Goal: Contribute content: Add original content to the website for others to see

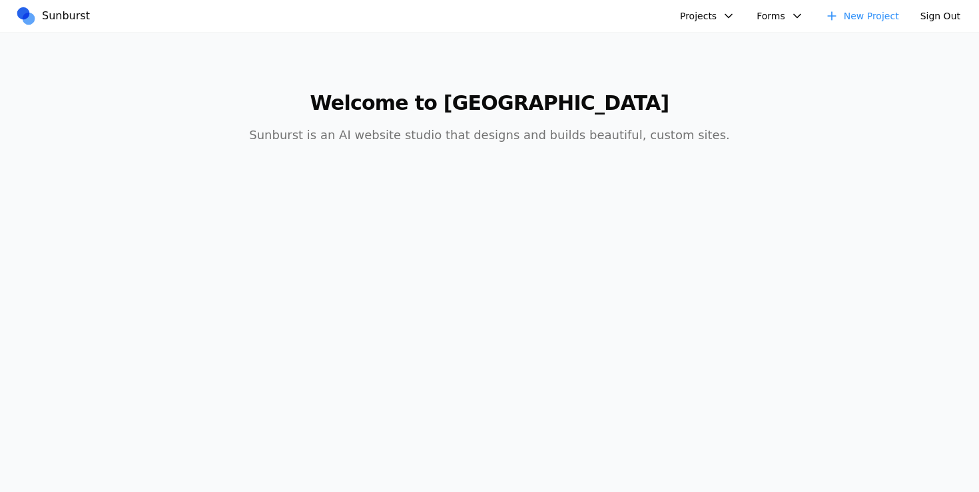
click at [726, 17] on button "Projects" at bounding box center [707, 15] width 71 height 21
click at [861, 11] on link "New Project" at bounding box center [862, 15] width 90 height 21
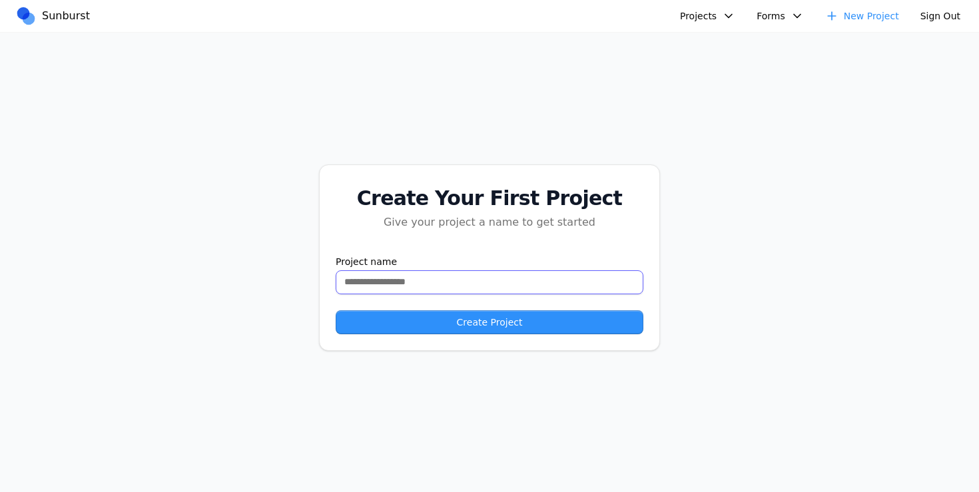
click at [399, 279] on input "text" at bounding box center [490, 282] width 308 height 24
type input "**********"
click at [413, 320] on button "Create Project" at bounding box center [490, 322] width 308 height 24
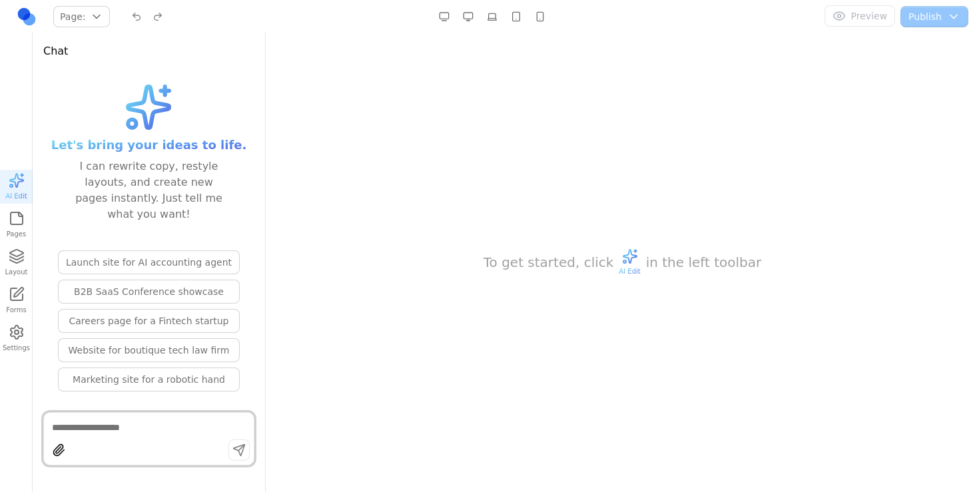
click at [115, 431] on textarea at bounding box center [149, 427] width 194 height 13
paste textarea "**********"
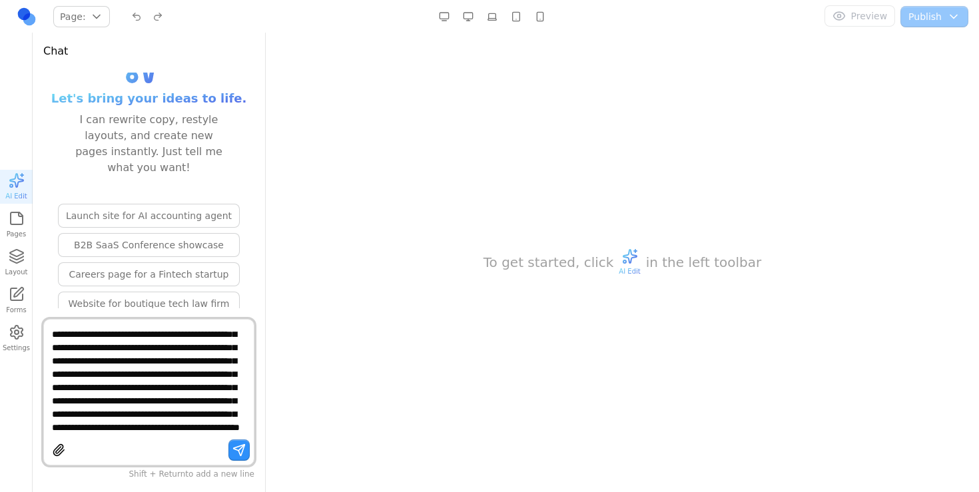
paste textarea "**********"
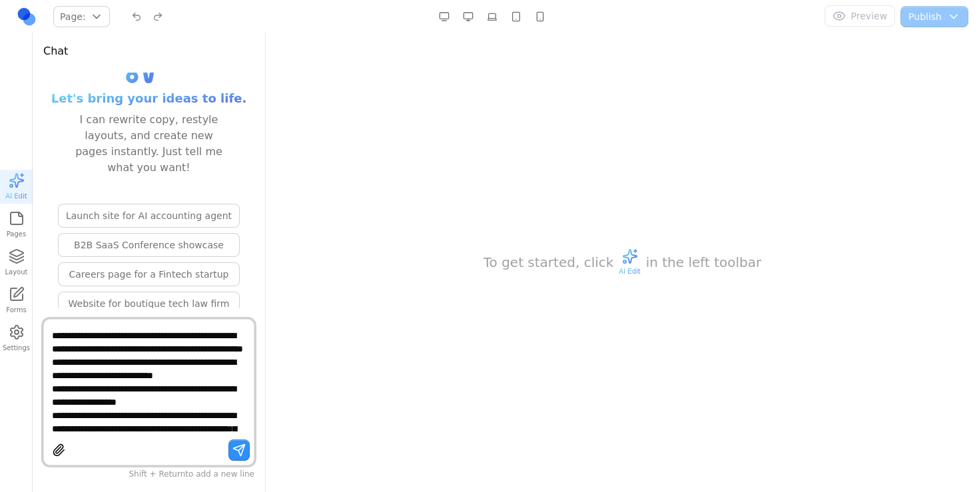
scroll to position [2968, 0]
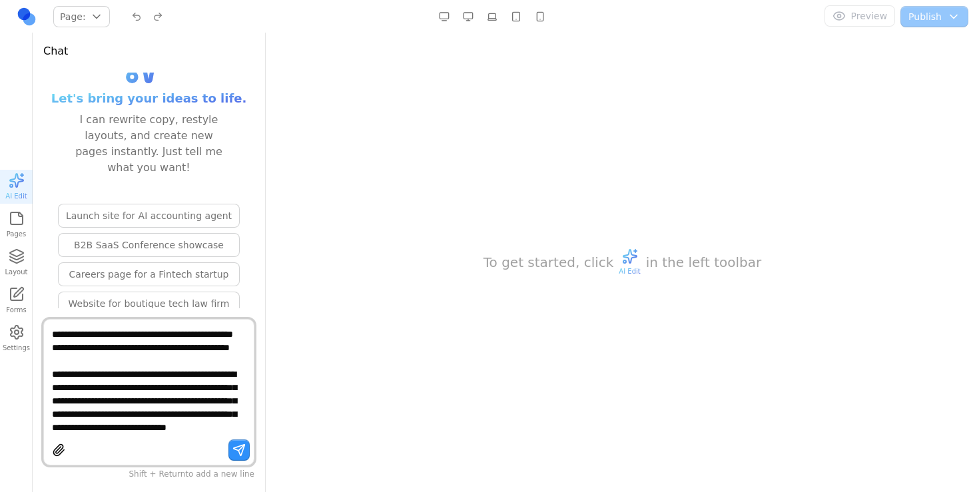
type textarea "**********"
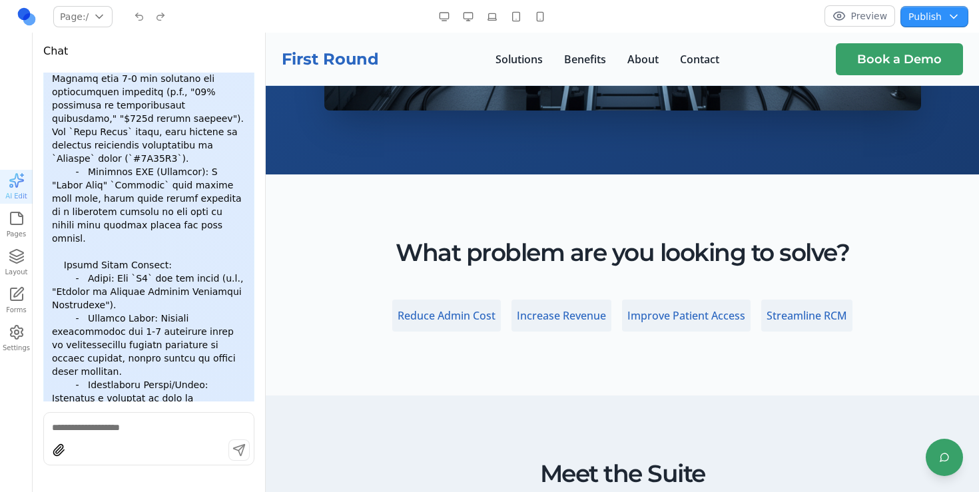
scroll to position [0, 0]
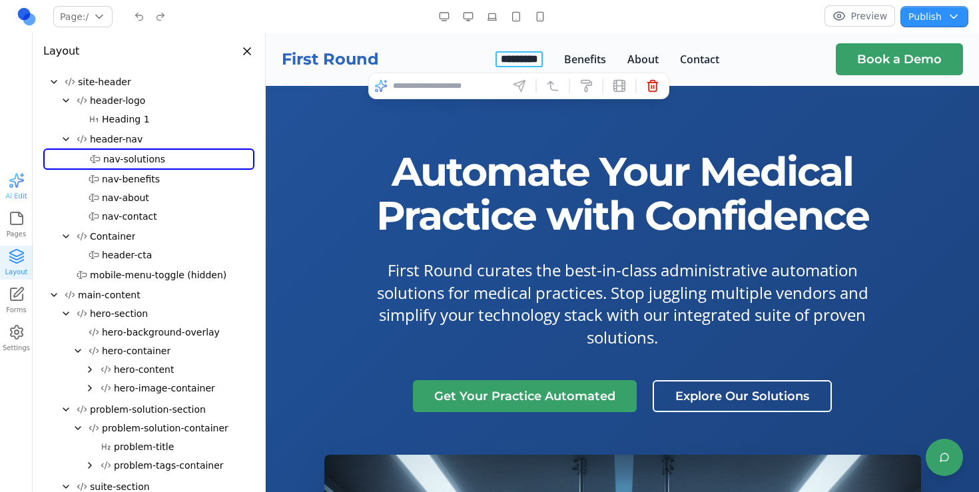
click at [509, 57] on button "*********" at bounding box center [519, 59] width 48 height 16
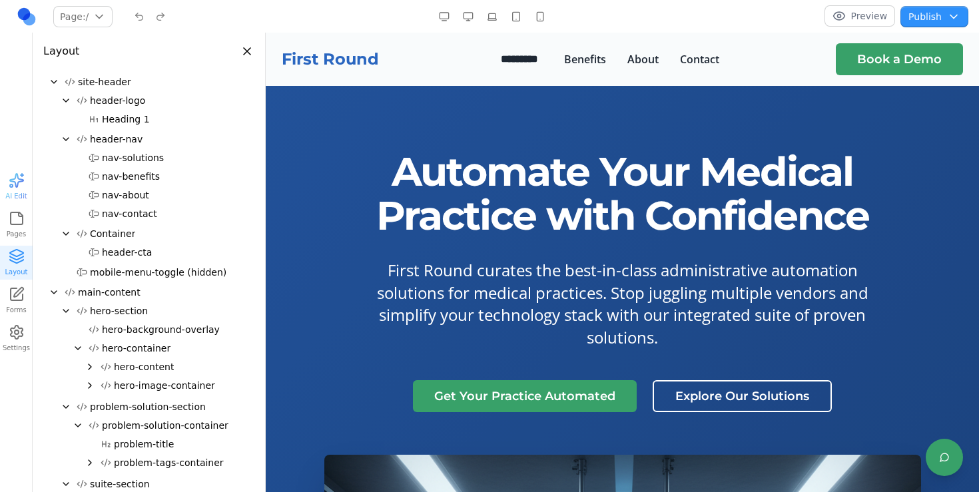
click at [256, 45] on header "Layout" at bounding box center [149, 46] width 232 height 27
click at [518, 55] on button "*********" at bounding box center [519, 59] width 48 height 16
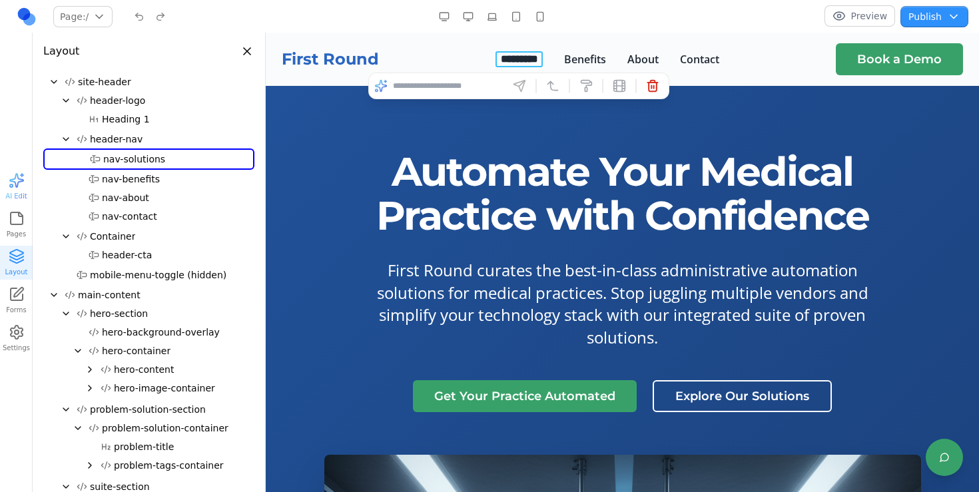
click at [95, 26] on button "Page: /" at bounding box center [82, 16] width 59 height 21
click at [93, 17] on button "Page: /" at bounding box center [82, 16] width 59 height 21
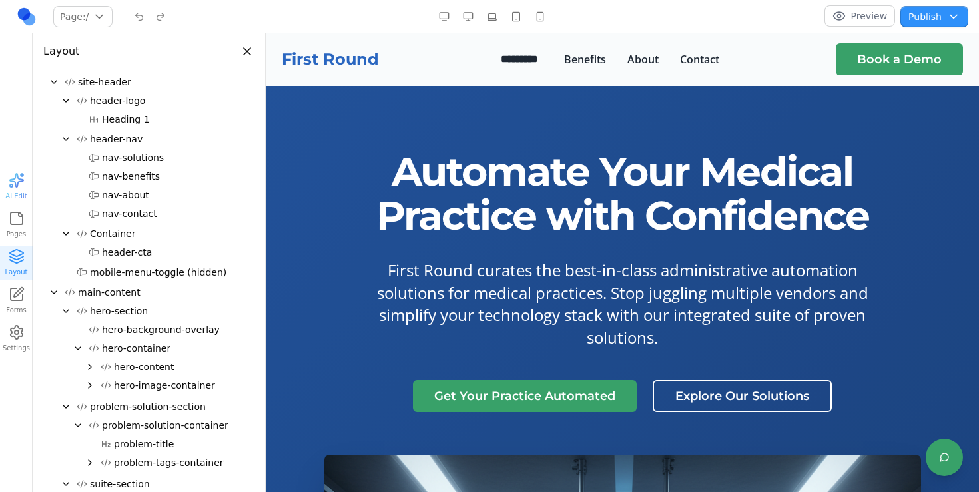
click at [441, 233] on h1 "Automate Your Medical Practice with Confidence" at bounding box center [622, 194] width 596 height 88
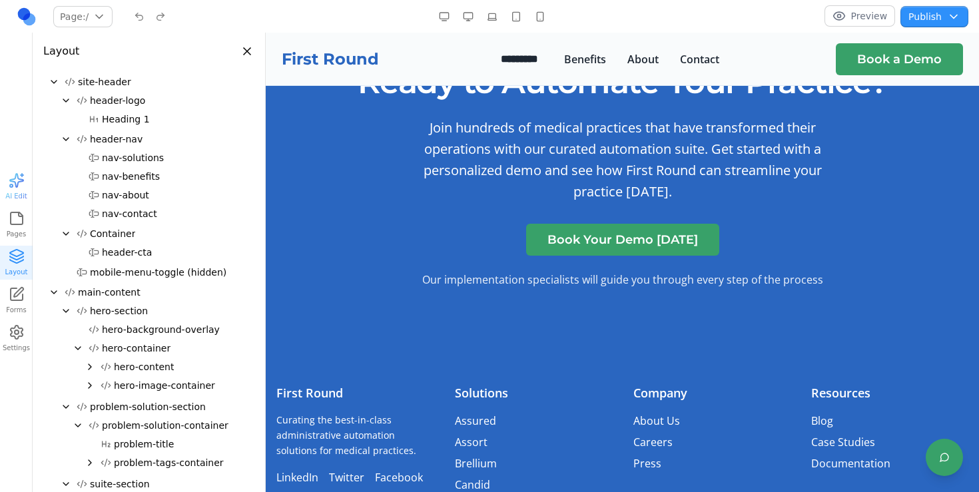
scroll to position [3508, 0]
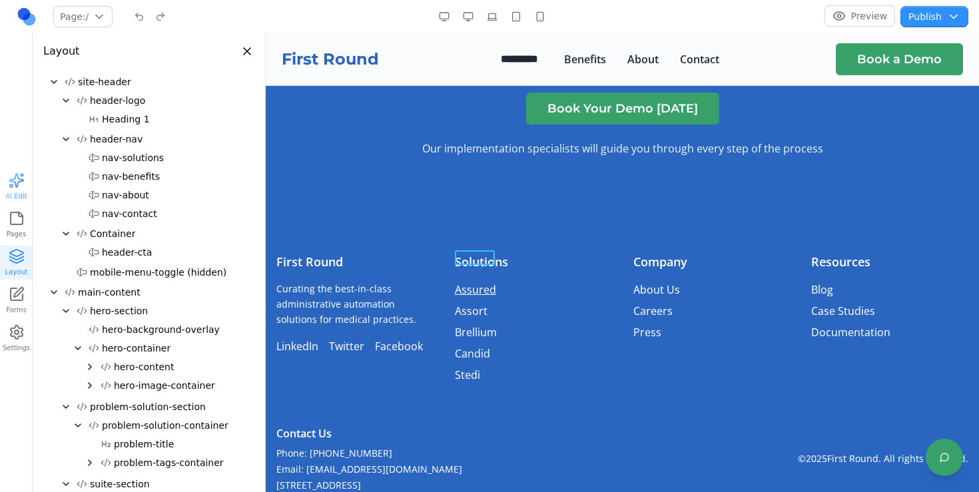
click at [465, 282] on link "Assured" at bounding box center [475, 289] width 41 height 15
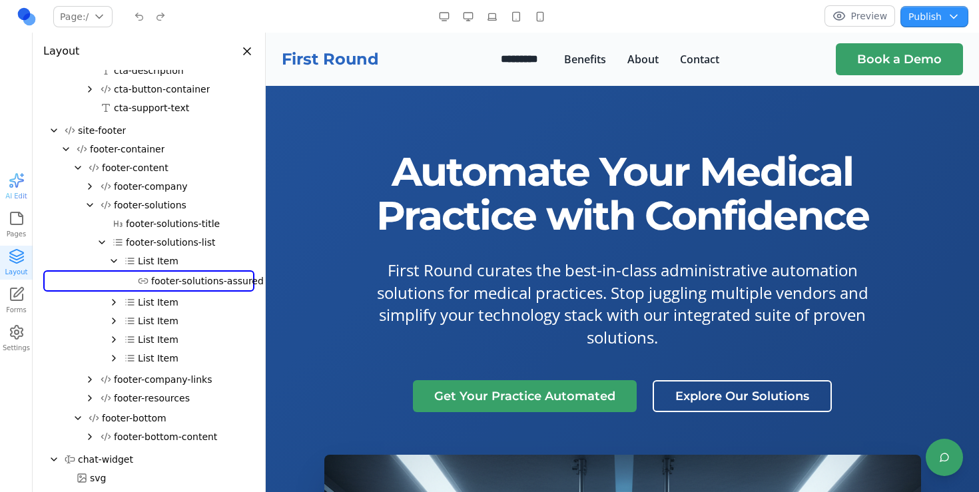
scroll to position [651, 0]
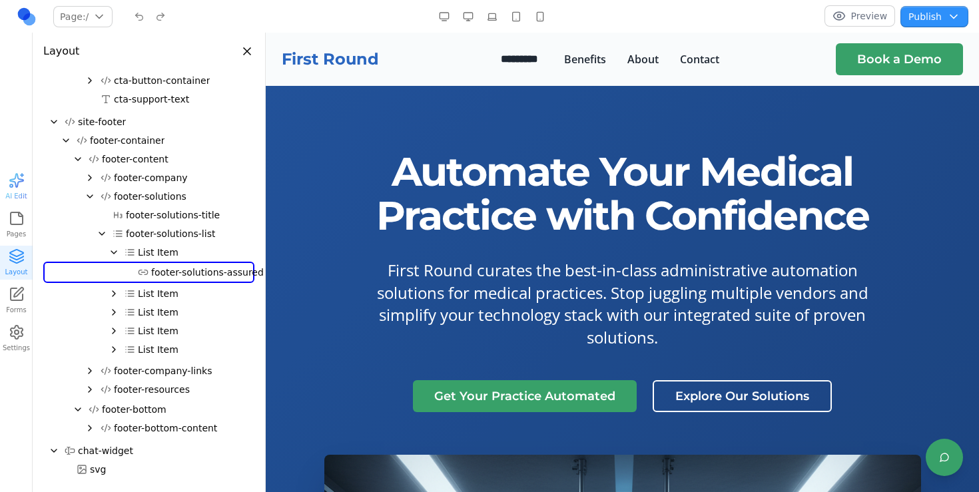
click at [17, 190] on span "AI Edit" at bounding box center [15, 186] width 21 height 29
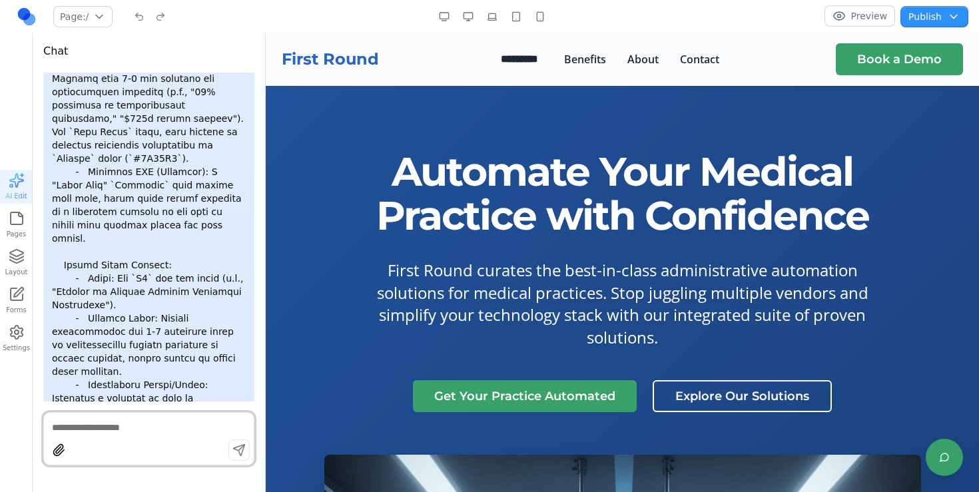
scroll to position [0, 0]
click at [183, 433] on textarea at bounding box center [149, 427] width 194 height 13
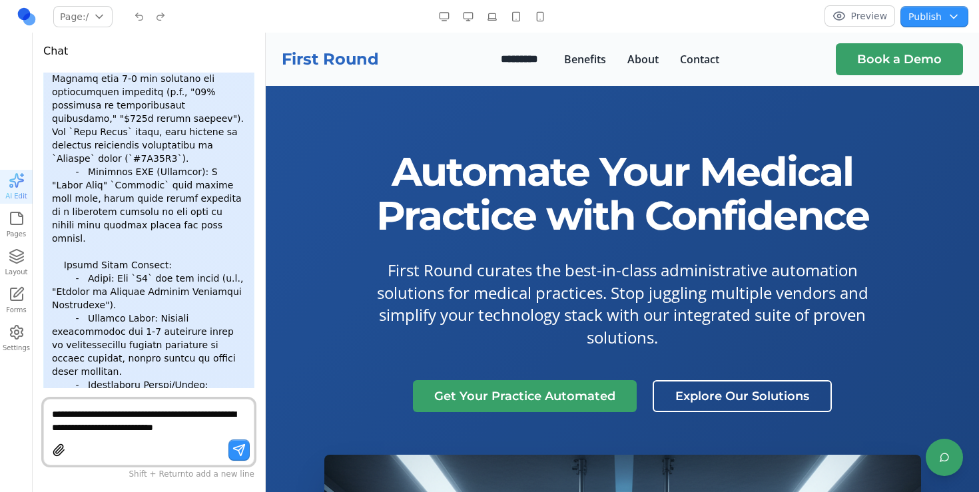
click at [120, 423] on textarea "**********" at bounding box center [149, 420] width 194 height 27
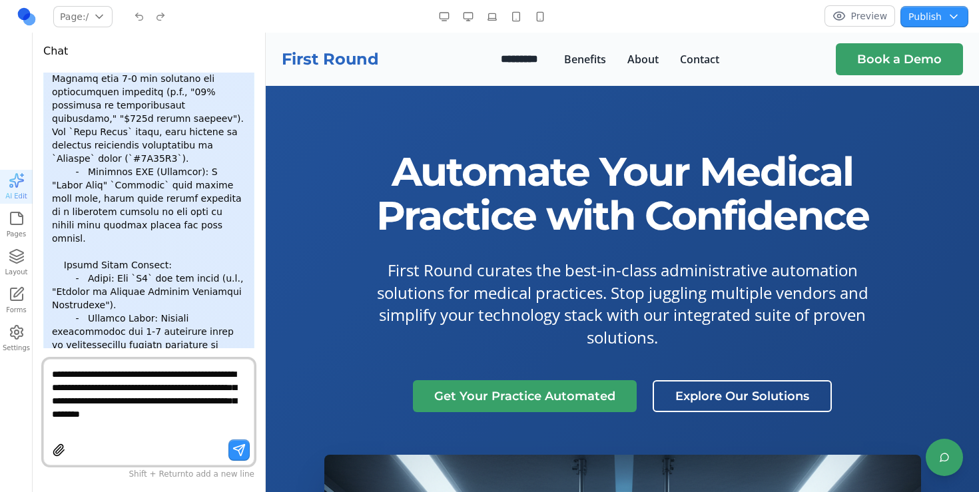
type textarea "**********"
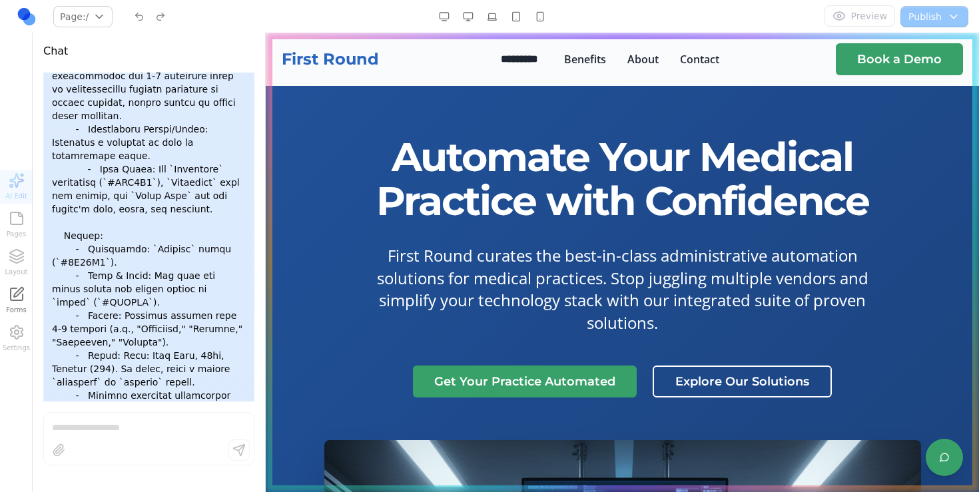
scroll to position [19, 0]
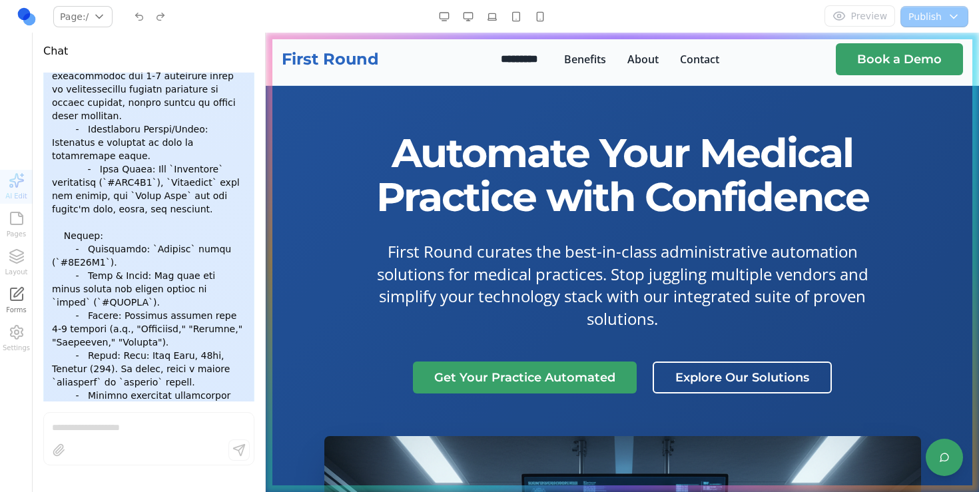
click at [520, 63] on button "*********" at bounding box center [519, 59] width 48 height 16
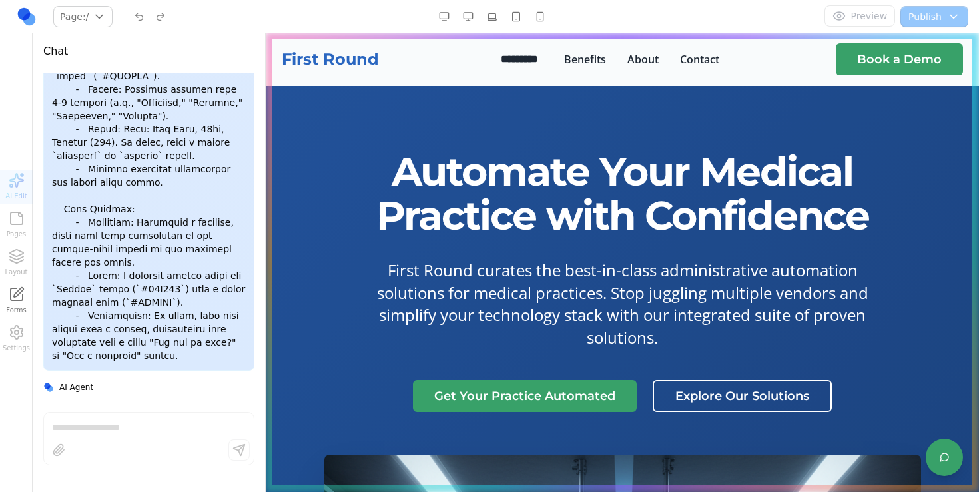
scroll to position [5351, 0]
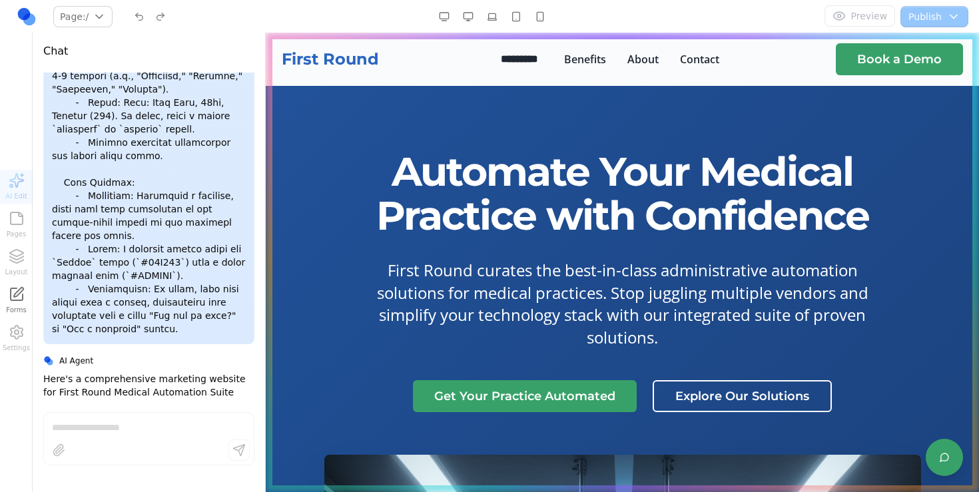
click at [531, 63] on button "*********" at bounding box center [519, 59] width 48 height 16
click at [363, 69] on h1 "First Round" at bounding box center [330, 59] width 97 height 21
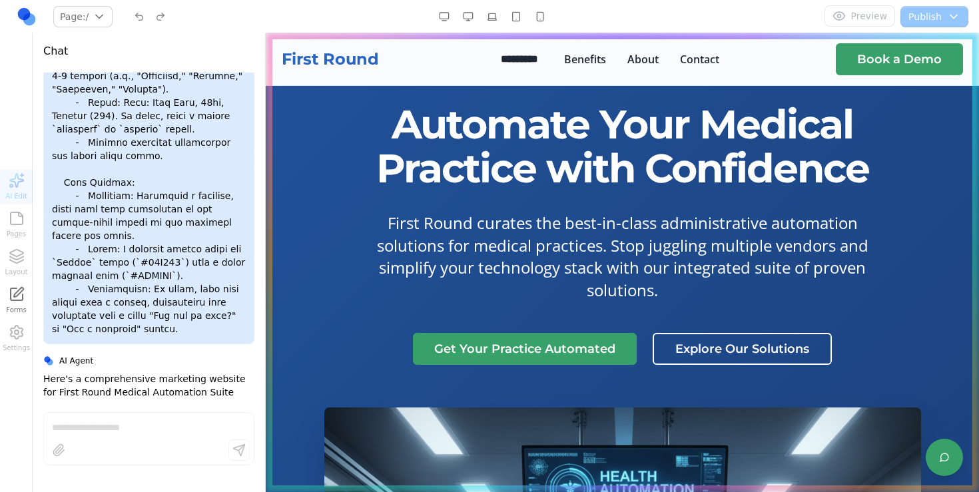
scroll to position [53, 0]
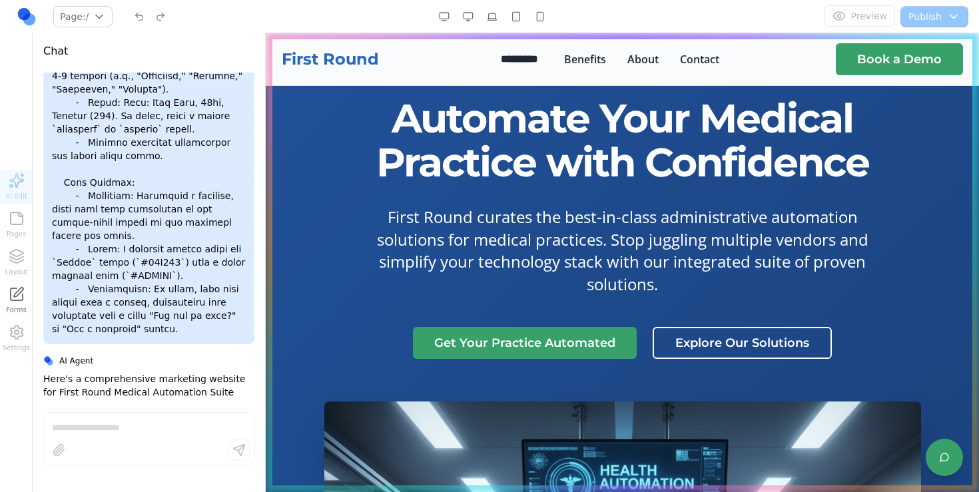
click at [529, 65] on button "*********" at bounding box center [519, 59] width 48 height 16
click at [584, 55] on button "Benefits" at bounding box center [585, 59] width 42 height 16
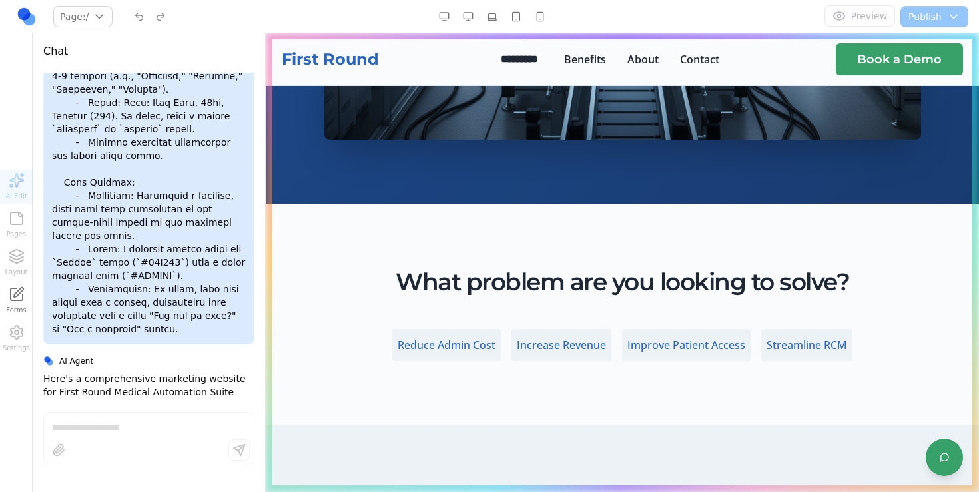
scroll to position [0, 0]
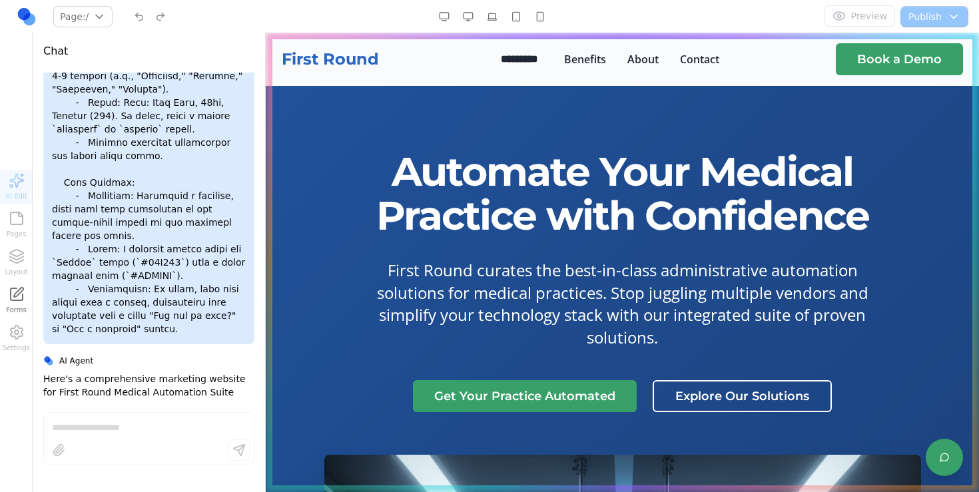
click at [345, 59] on h1 "First Round" at bounding box center [330, 59] width 97 height 21
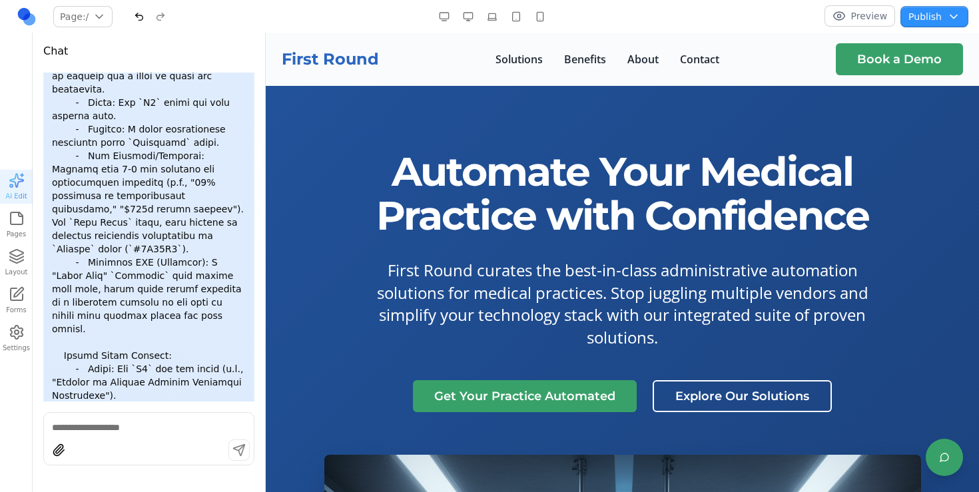
scroll to position [4978, 0]
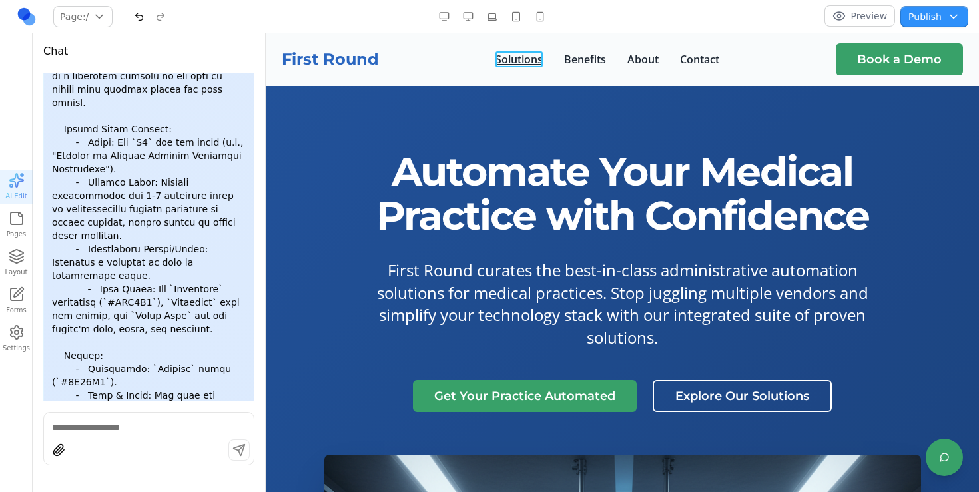
click at [527, 59] on link "Solutions" at bounding box center [518, 59] width 47 height 16
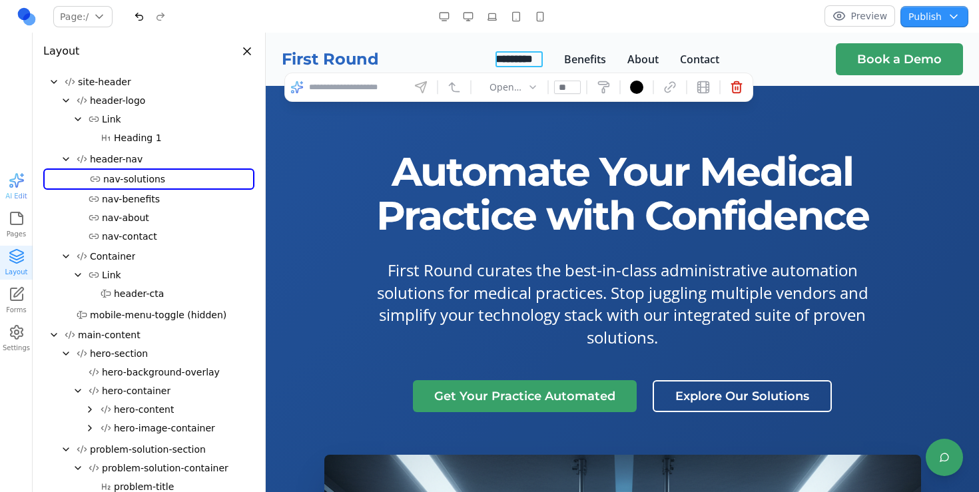
click at [93, 18] on button "Page: /" at bounding box center [82, 16] width 59 height 21
click at [92, 69] on div "/solutions" at bounding box center [115, 67] width 116 height 21
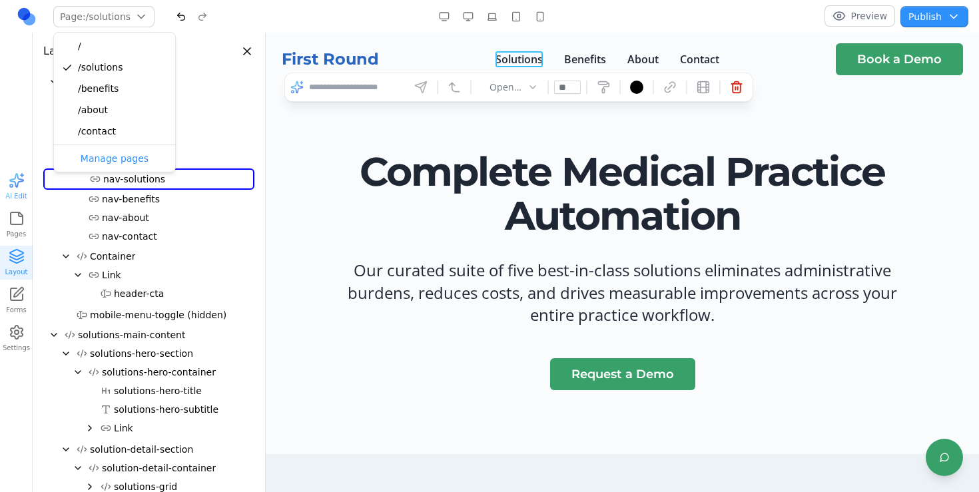
type input "***"
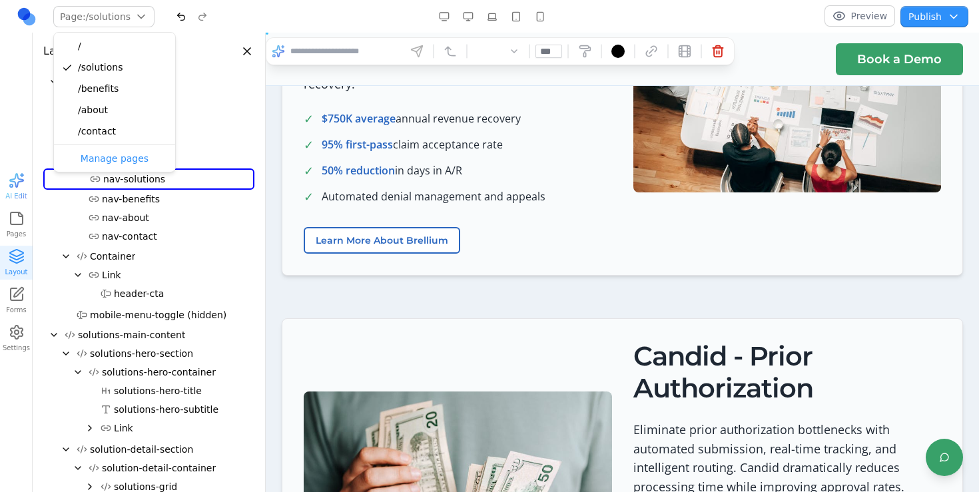
scroll to position [1497, 0]
click at [112, 27] on nav "Page: /solutions / /solutions /benefits /about /contact Manage pages Preview Pu…" at bounding box center [489, 16] width 979 height 33
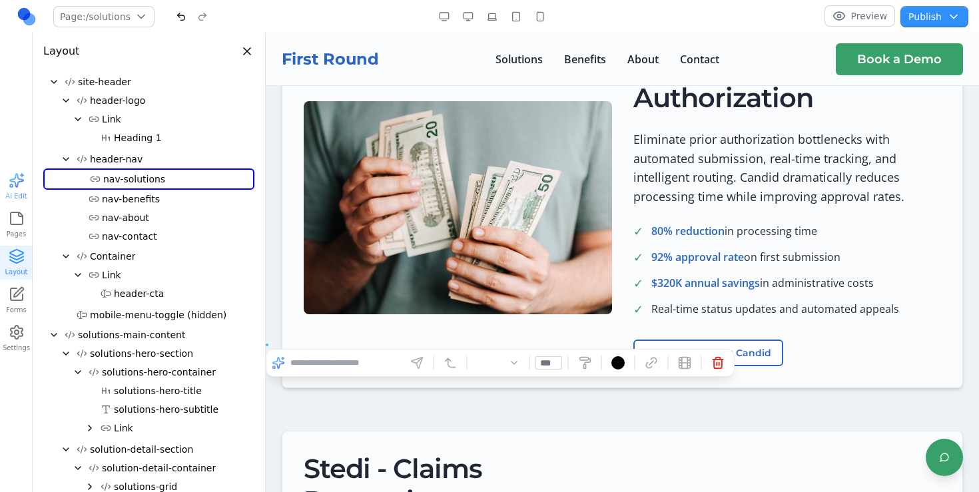
scroll to position [1642, 0]
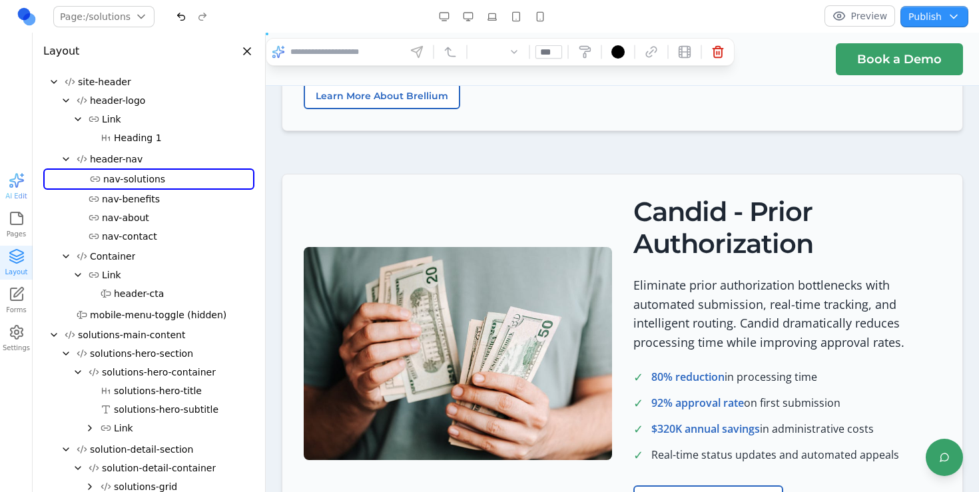
click at [858, 12] on button "Preview" at bounding box center [859, 15] width 71 height 21
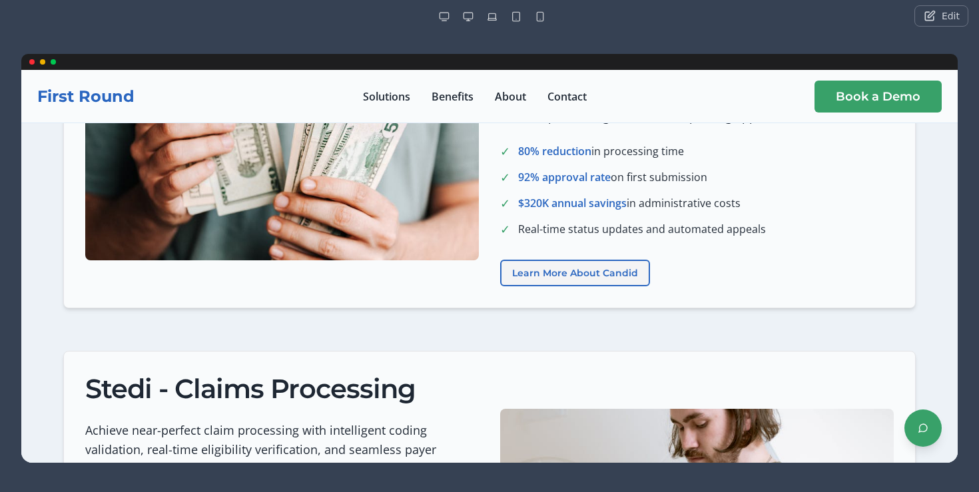
click at [548, 274] on button "Learn More About Candid" at bounding box center [575, 273] width 150 height 27
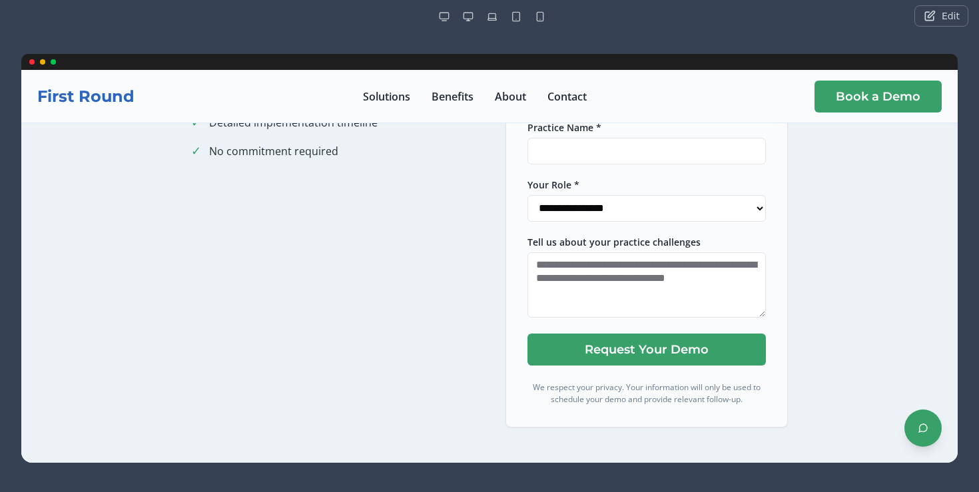
scroll to position [606, 0]
click at [509, 99] on link "About" at bounding box center [510, 97] width 31 height 16
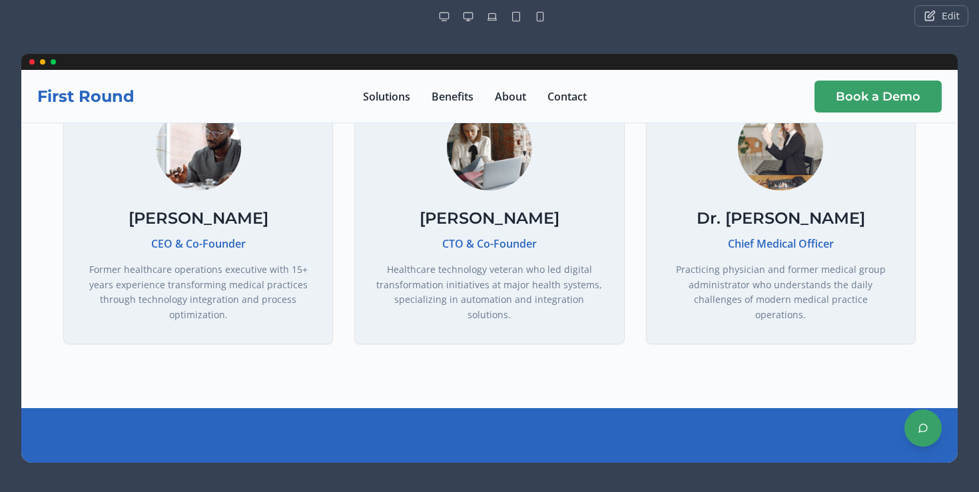
scroll to position [1140, 0]
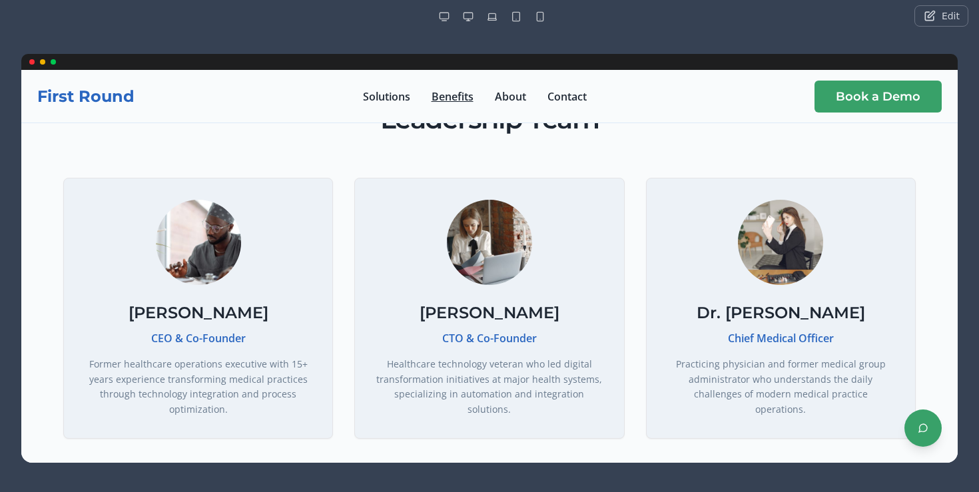
click at [437, 101] on link "Benefits" at bounding box center [452, 97] width 42 height 16
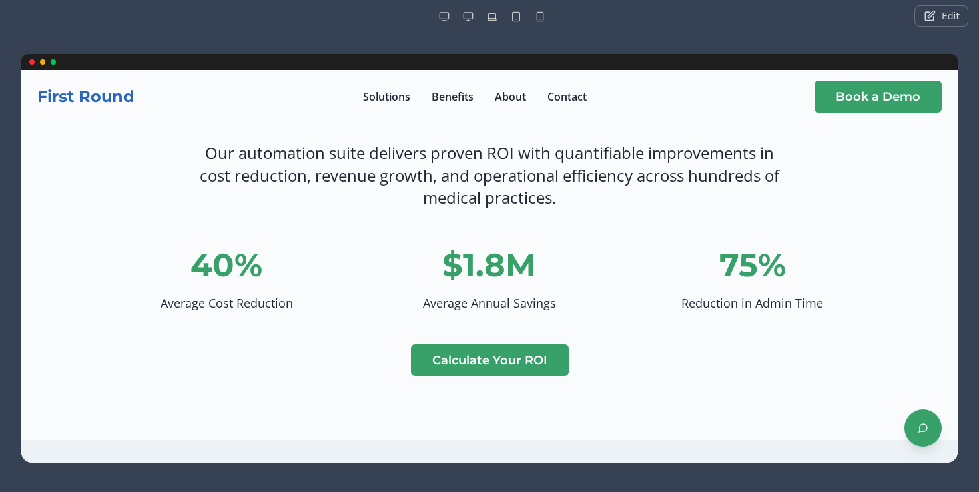
scroll to position [236, 0]
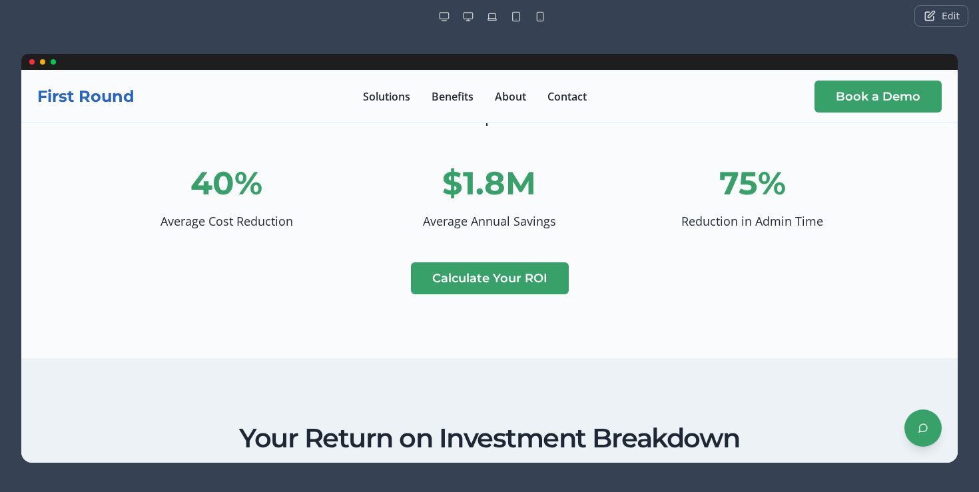
click at [456, 283] on button "Calculate Your ROI" at bounding box center [490, 278] width 158 height 32
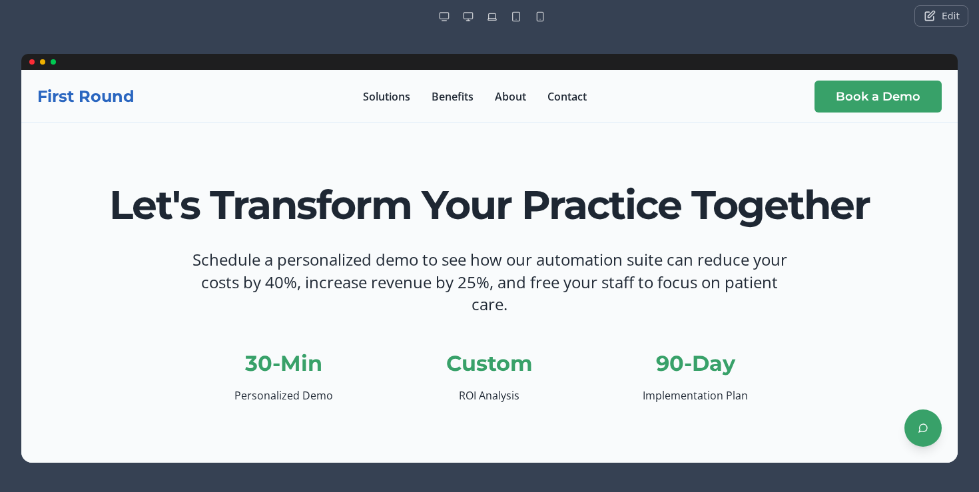
scroll to position [0, 0]
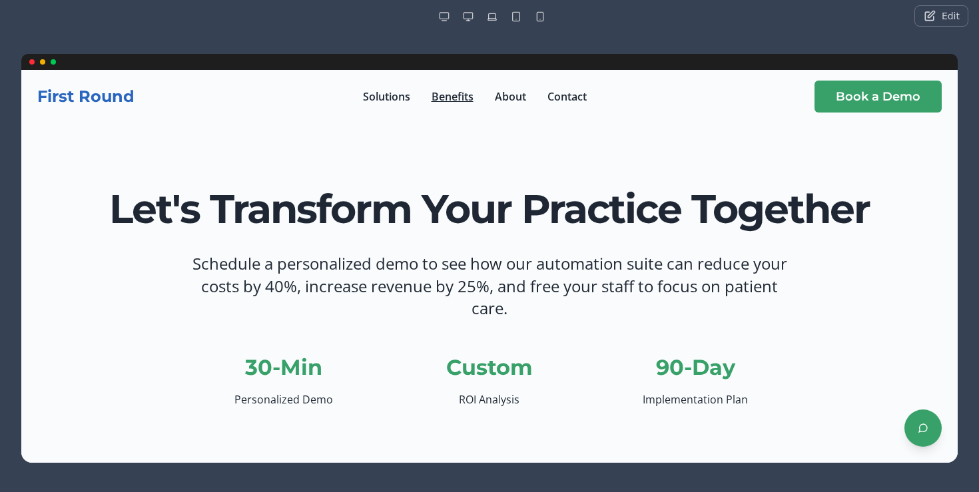
click at [451, 96] on link "Benefits" at bounding box center [452, 97] width 42 height 16
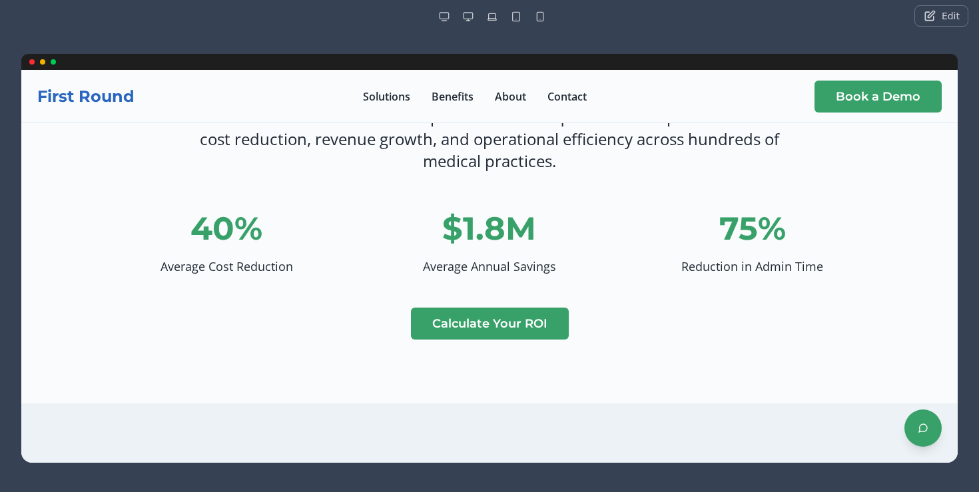
scroll to position [192, 0]
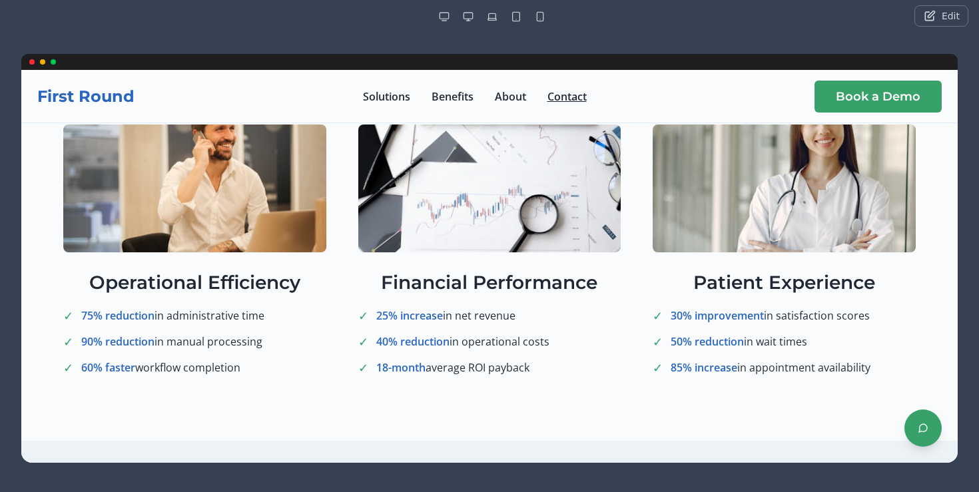
click at [581, 93] on link "Contact" at bounding box center [566, 97] width 39 height 16
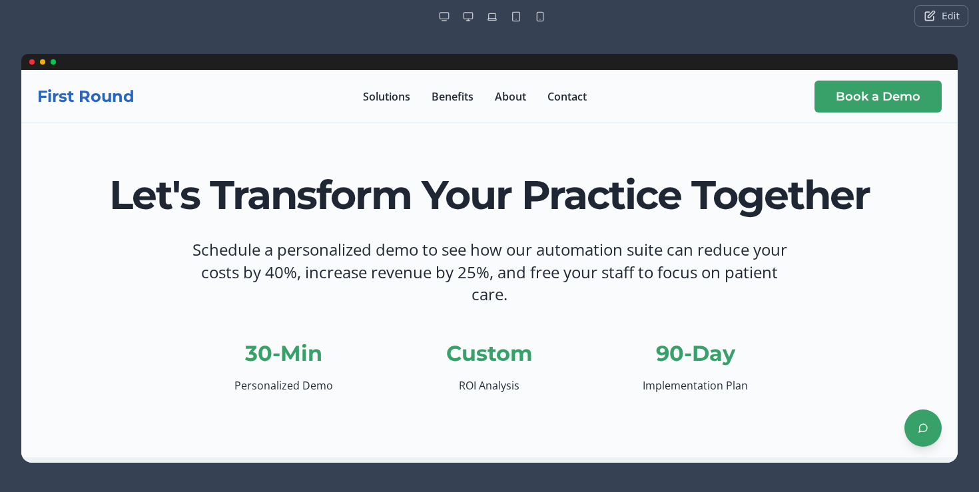
scroll to position [0, 0]
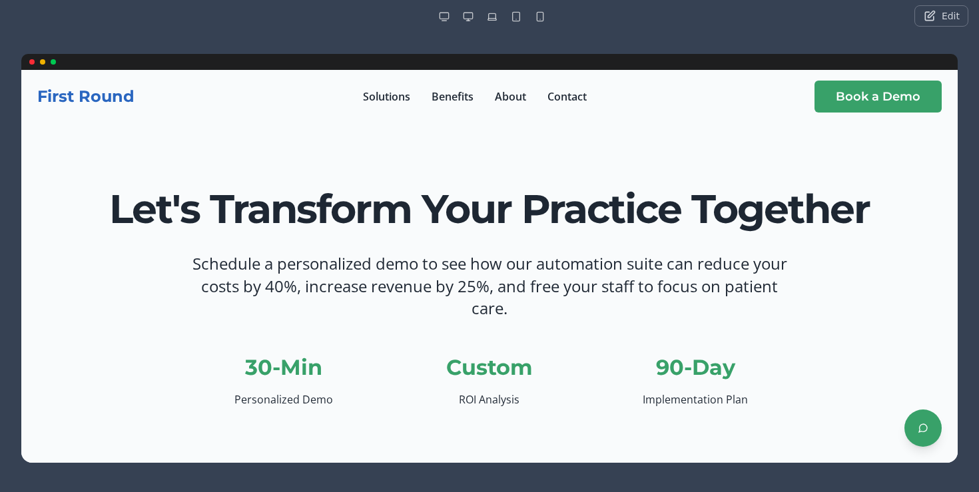
click at [919, 21] on button "Edit" at bounding box center [941, 15] width 54 height 21
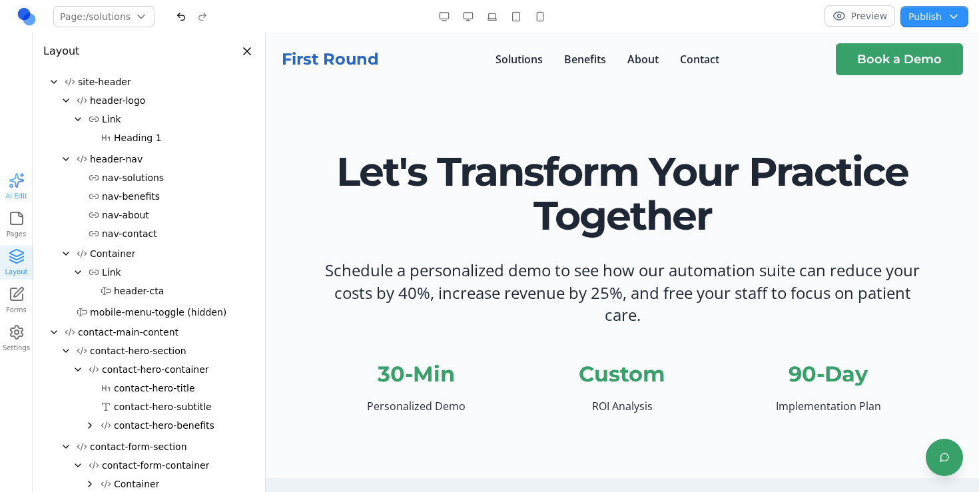
click at [17, 188] on div "button" at bounding box center [17, 180] width 16 height 16
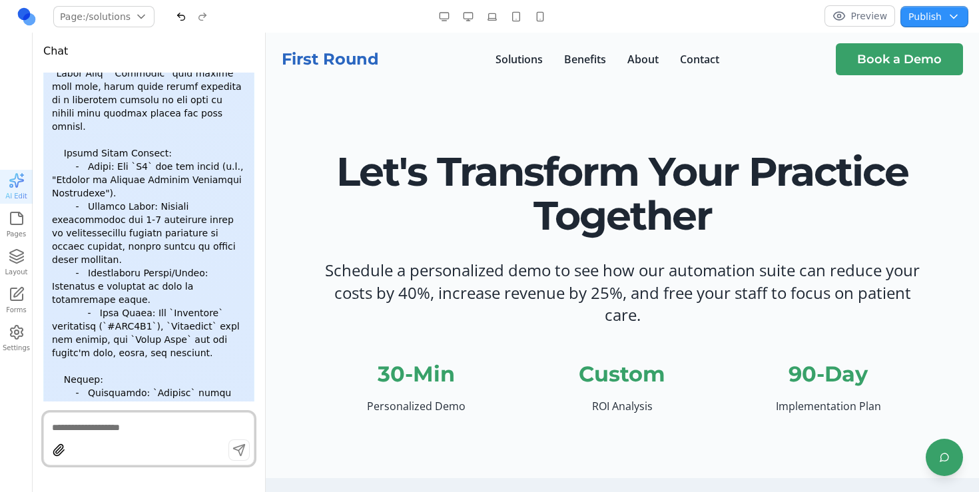
scroll to position [4978, 0]
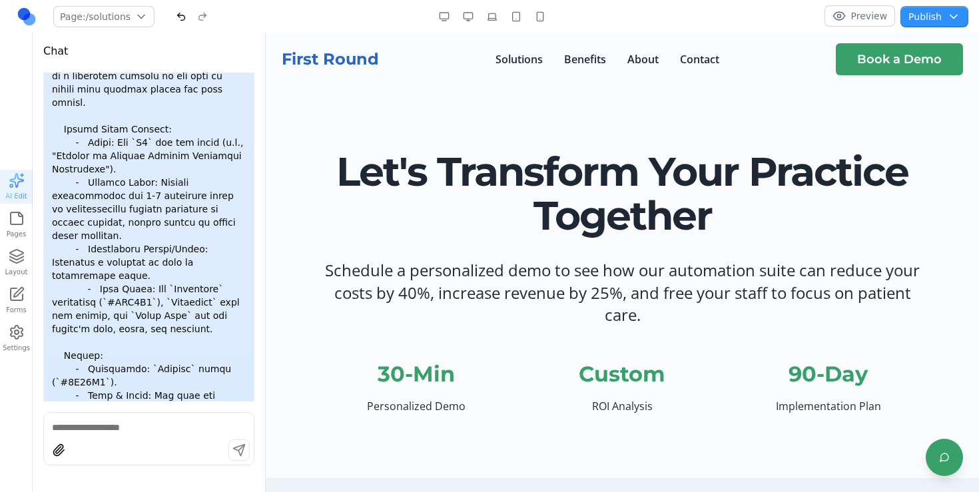
drag, startPoint x: 88, startPoint y: 350, endPoint x: 43, endPoint y: 292, distance: 74.0
click at [43, 292] on div "AI Agent Here's a comprehensive marketing website for First Round Medical Autom…" at bounding box center [149, 237] width 232 height 329
drag, startPoint x: 114, startPoint y: 302, endPoint x: 132, endPoint y: 310, distance: 19.7
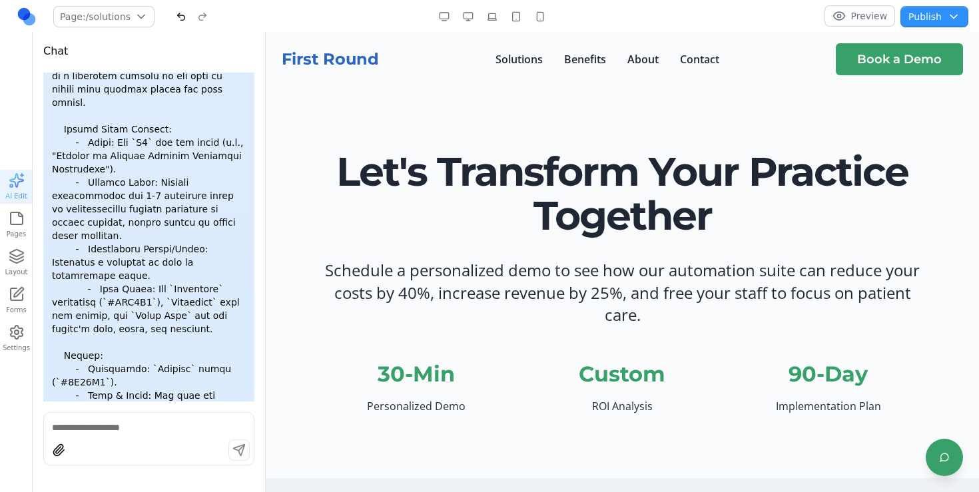
drag, startPoint x: 120, startPoint y: 308, endPoint x: 120, endPoint y: 342, distance: 34.0
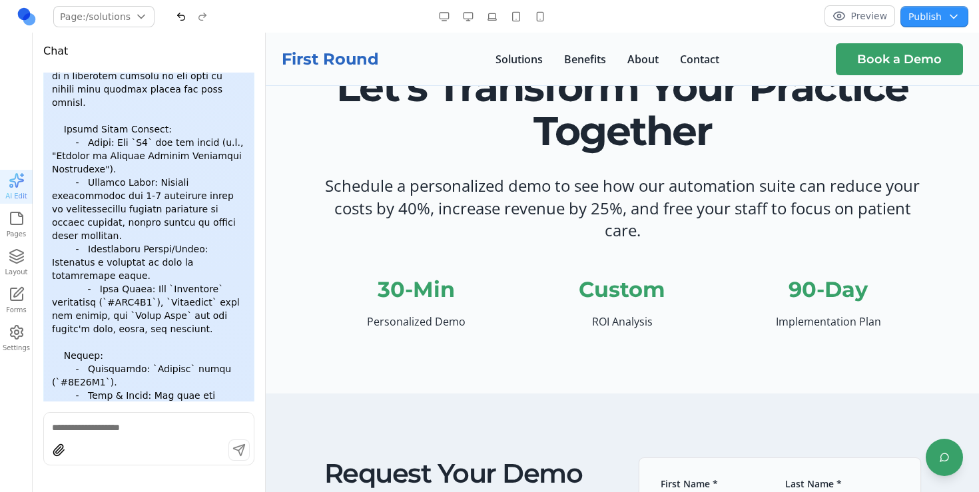
scroll to position [0, 0]
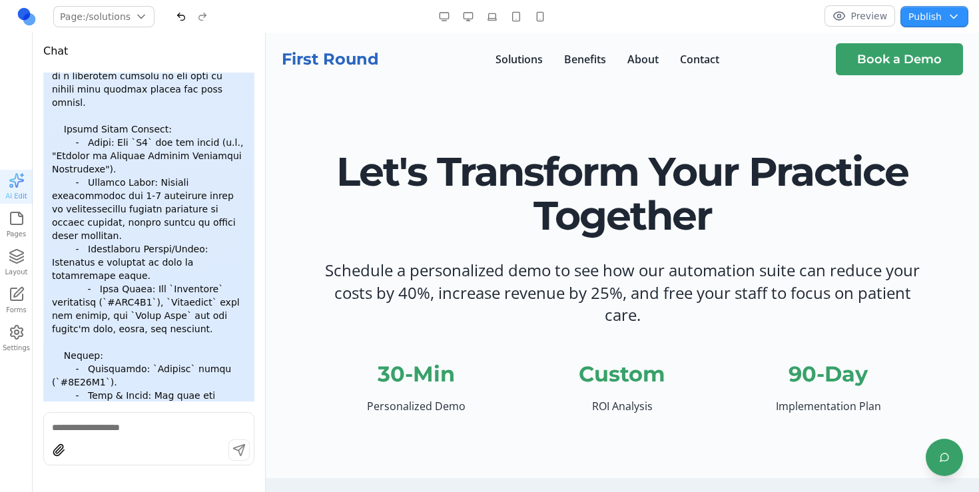
click at [840, 19] on button "Preview" at bounding box center [859, 15] width 71 height 21
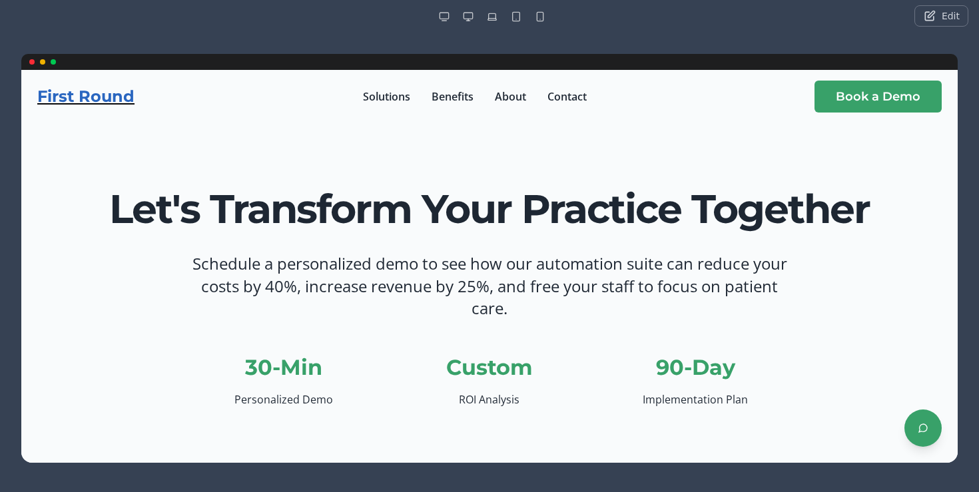
click at [117, 100] on h1 "First Round" at bounding box center [85, 96] width 97 height 21
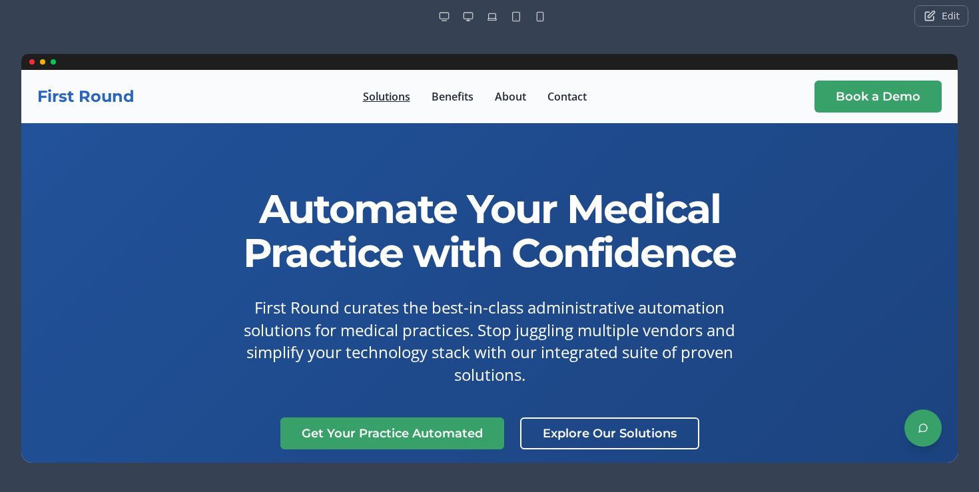
click at [396, 99] on link "Solutions" at bounding box center [386, 97] width 47 height 16
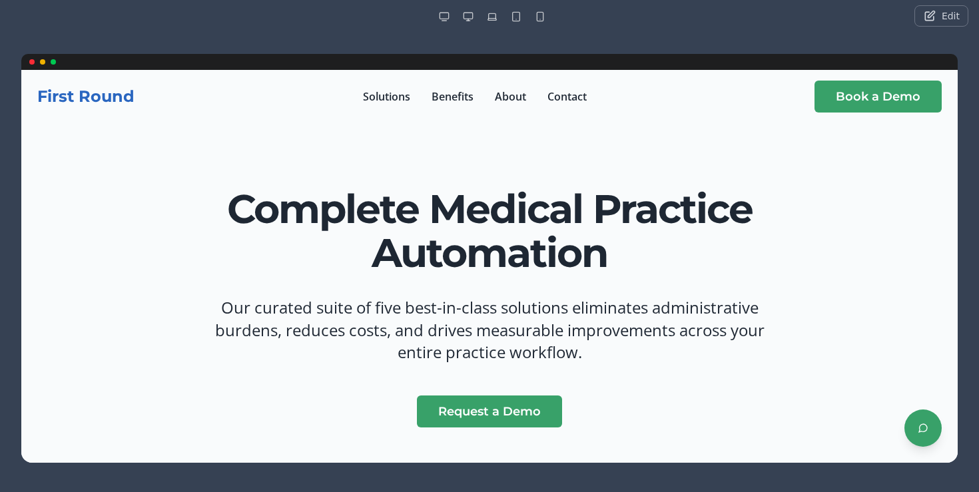
click at [943, 19] on button "Edit" at bounding box center [941, 15] width 54 height 21
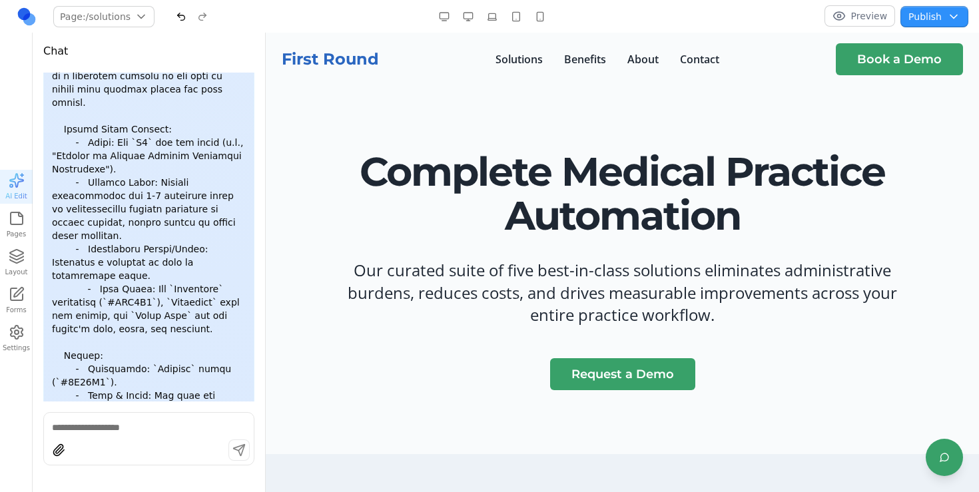
click at [863, 13] on button "Preview" at bounding box center [859, 15] width 71 height 21
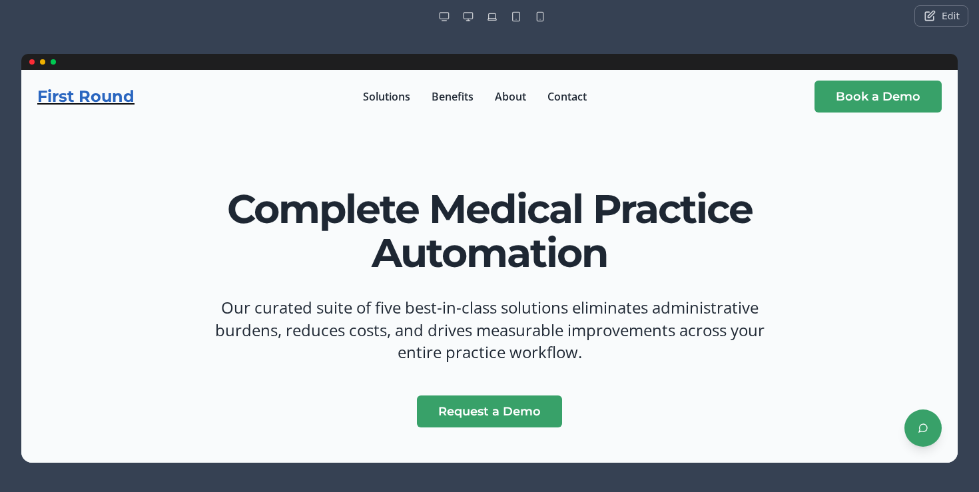
click at [111, 91] on h1 "First Round" at bounding box center [85, 96] width 97 height 21
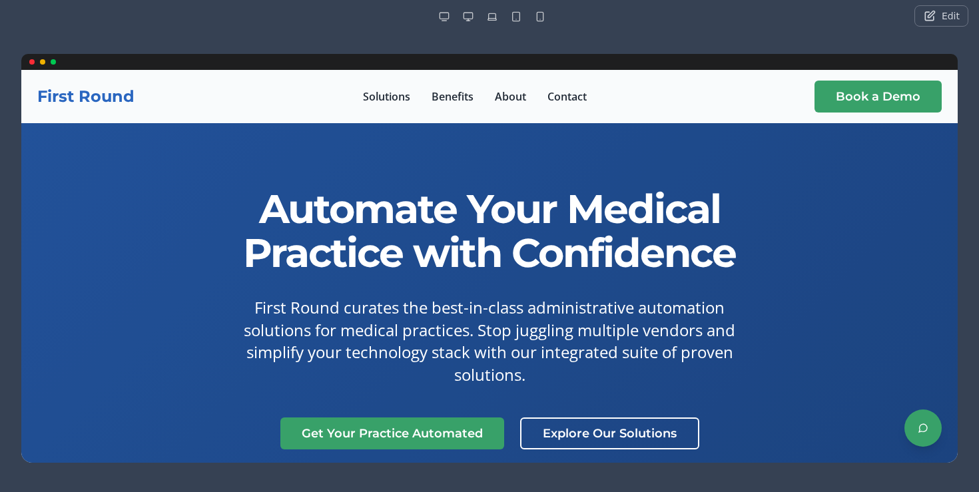
click at [946, 14] on button "Edit" at bounding box center [941, 15] width 54 height 21
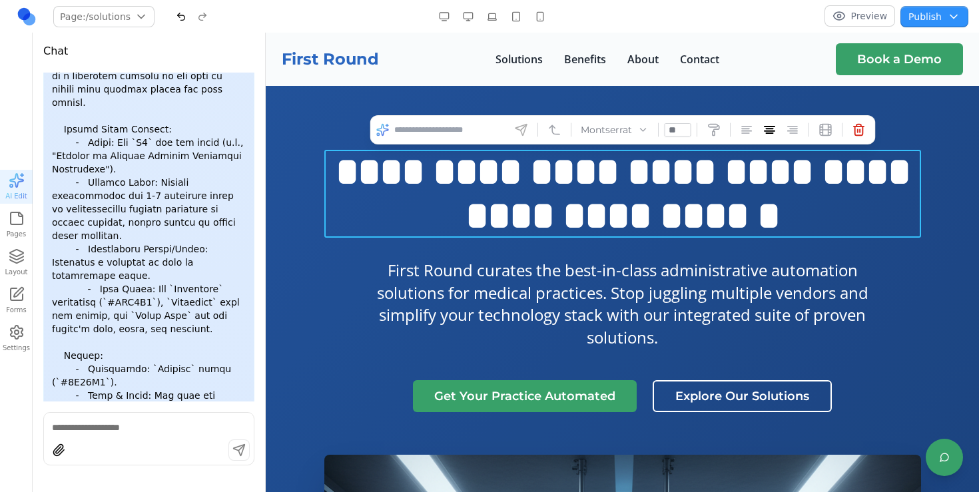
click at [880, 219] on h1 "**********" at bounding box center [622, 194] width 596 height 88
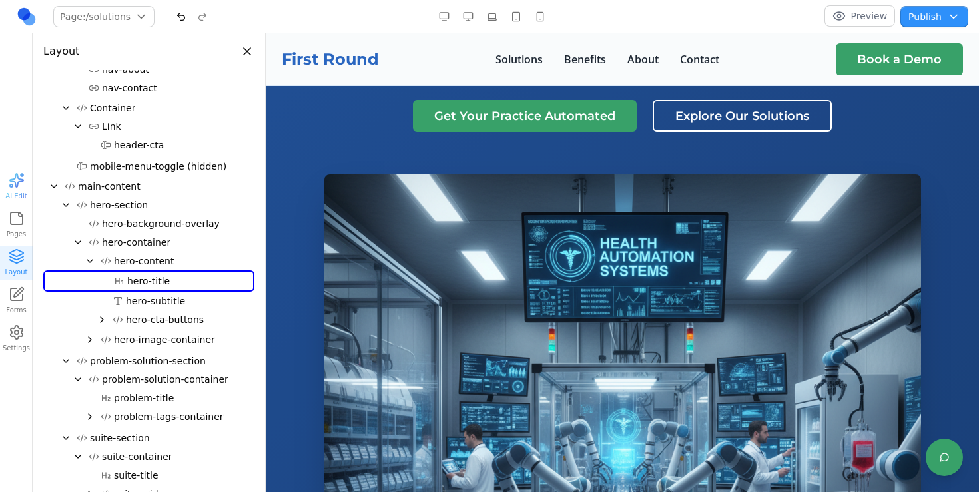
scroll to position [282, 0]
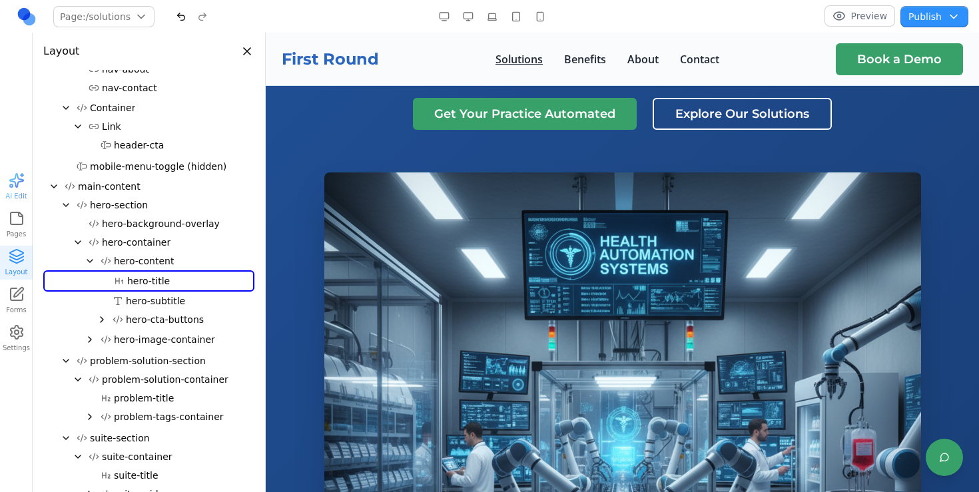
click at [503, 58] on link "Solutions" at bounding box center [518, 59] width 47 height 16
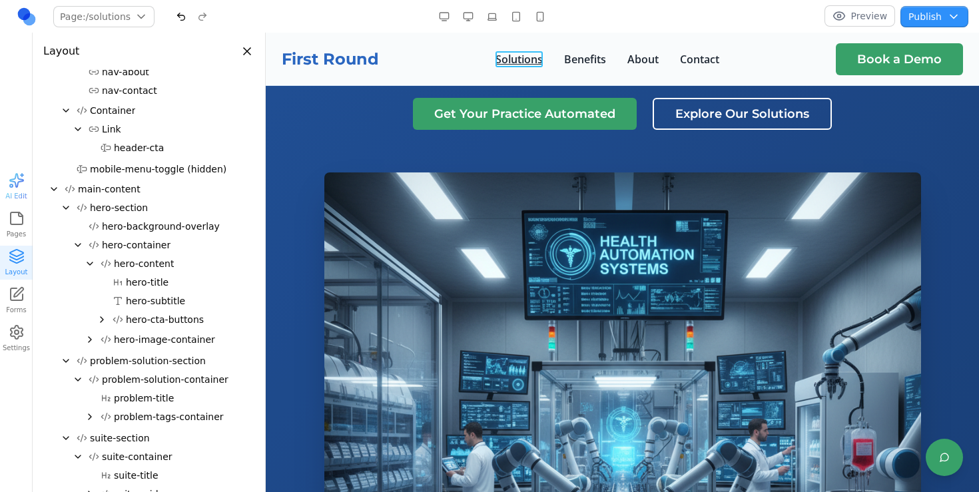
click at [531, 63] on link "Solutions" at bounding box center [518, 59] width 47 height 16
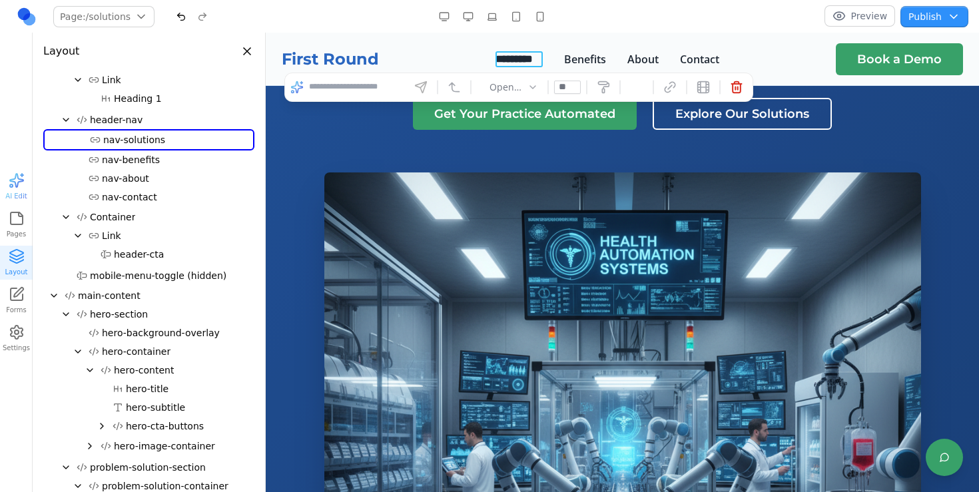
scroll to position [0, 0]
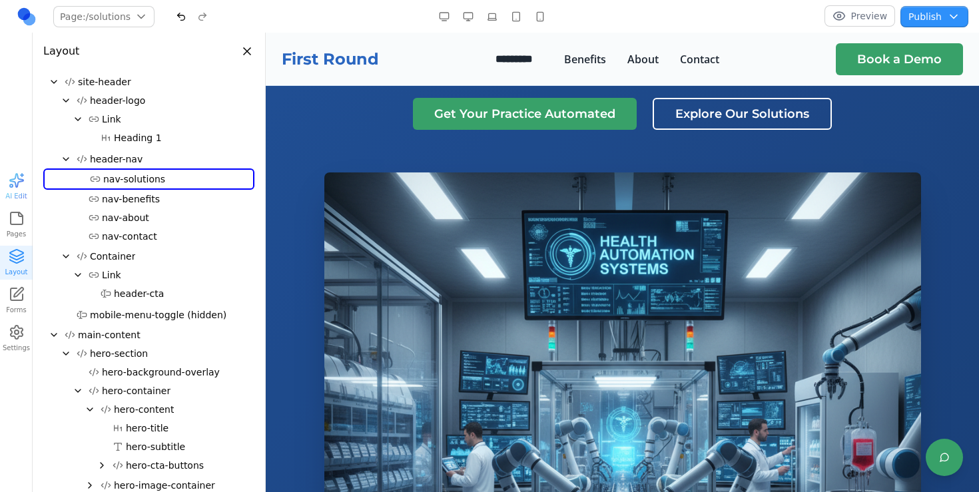
click at [407, 130] on div "**********" at bounding box center [622, 318] width 596 height 901
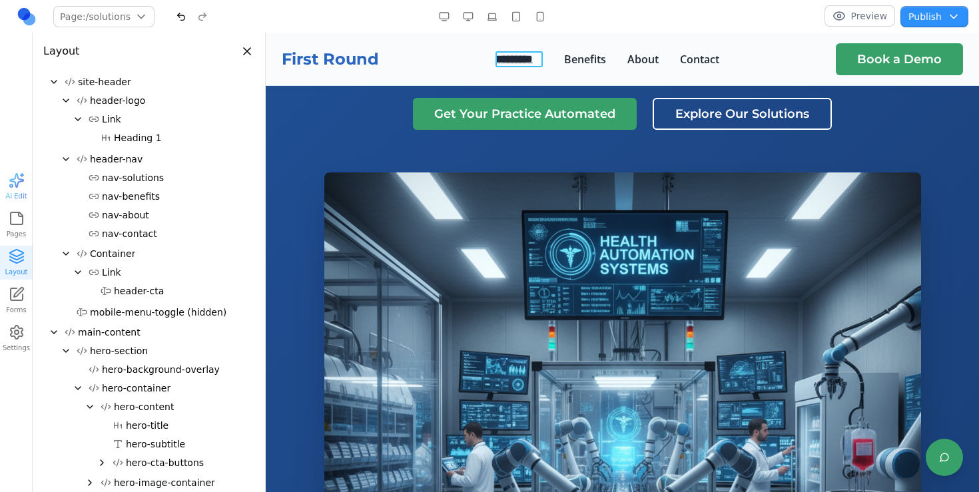
click at [521, 62] on link "*********" at bounding box center [519, 59] width 48 height 16
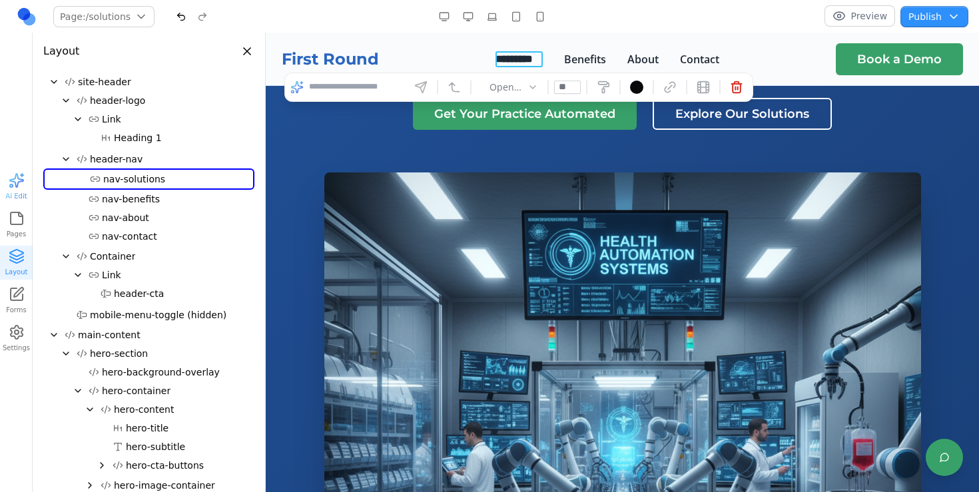
click at [441, 57] on header "First Round ********* Benefits About Contact Book a Demo" at bounding box center [622, 59] width 713 height 53
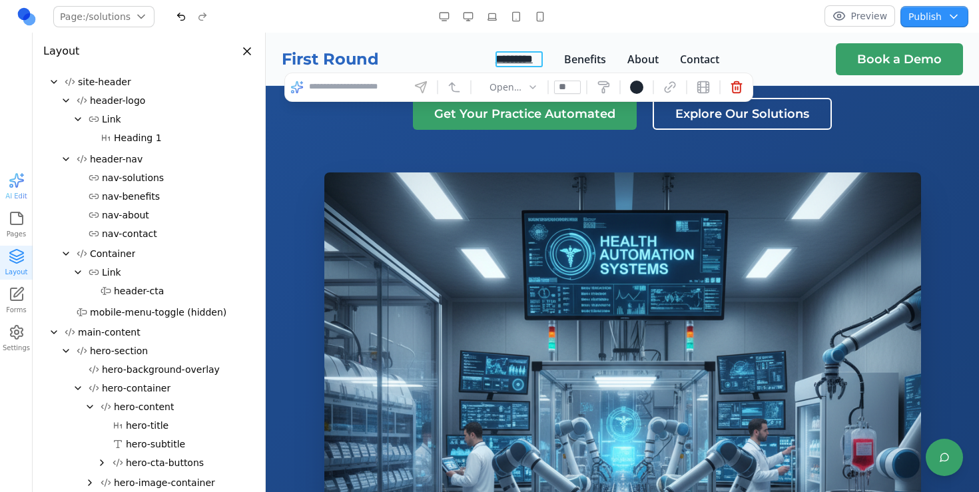
click at [528, 63] on link "*********" at bounding box center [519, 59] width 48 height 16
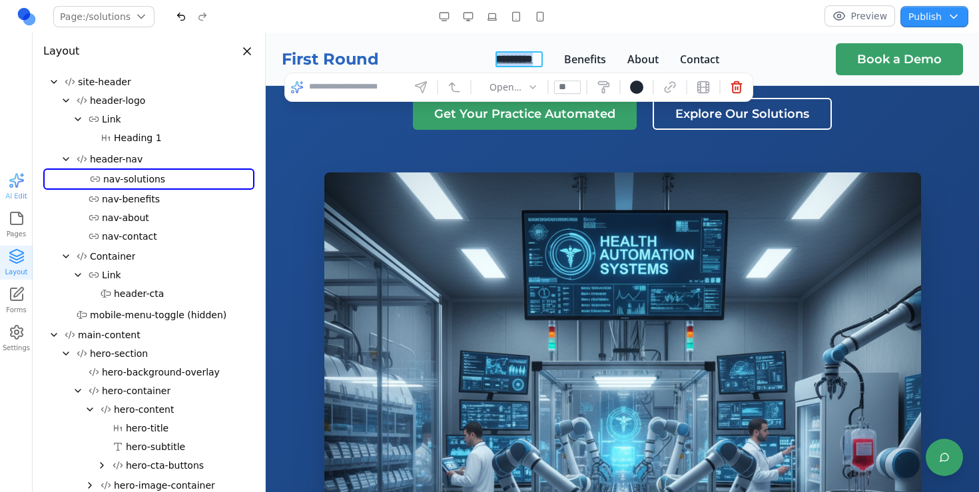
click at [528, 63] on link "*********" at bounding box center [519, 59] width 48 height 16
click at [126, 25] on button "Page: /solutions" at bounding box center [103, 16] width 101 height 21
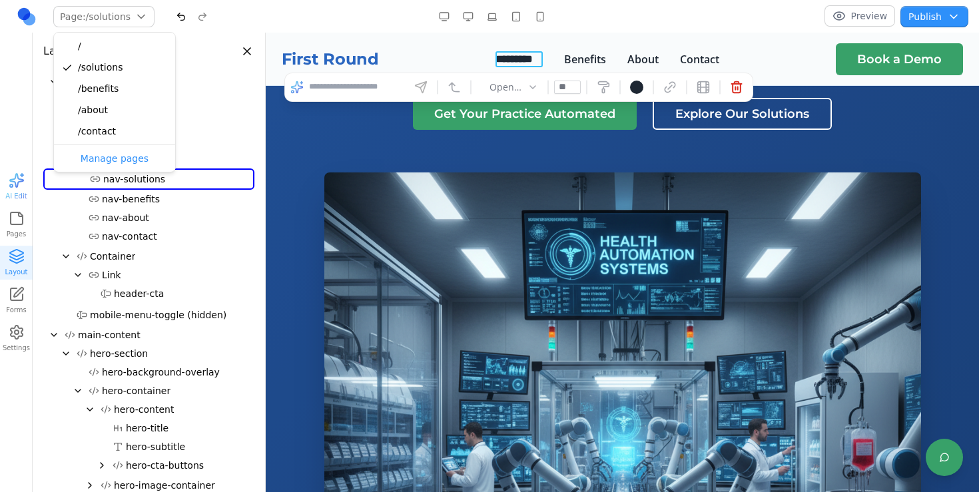
click at [126, 25] on button "Page: /solutions" at bounding box center [103, 16] width 101 height 21
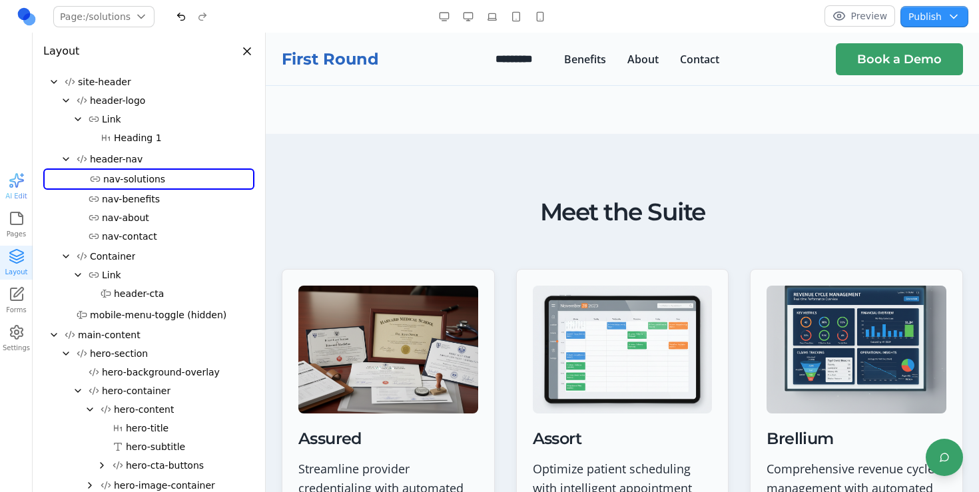
scroll to position [1238, 0]
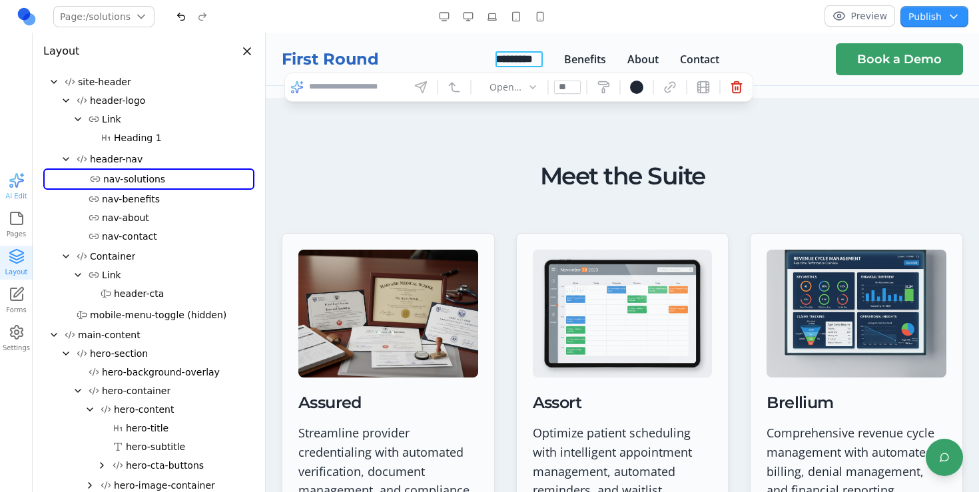
click at [523, 51] on link "*********" at bounding box center [519, 59] width 48 height 16
click at [847, 17] on button "Preview" at bounding box center [859, 15] width 71 height 21
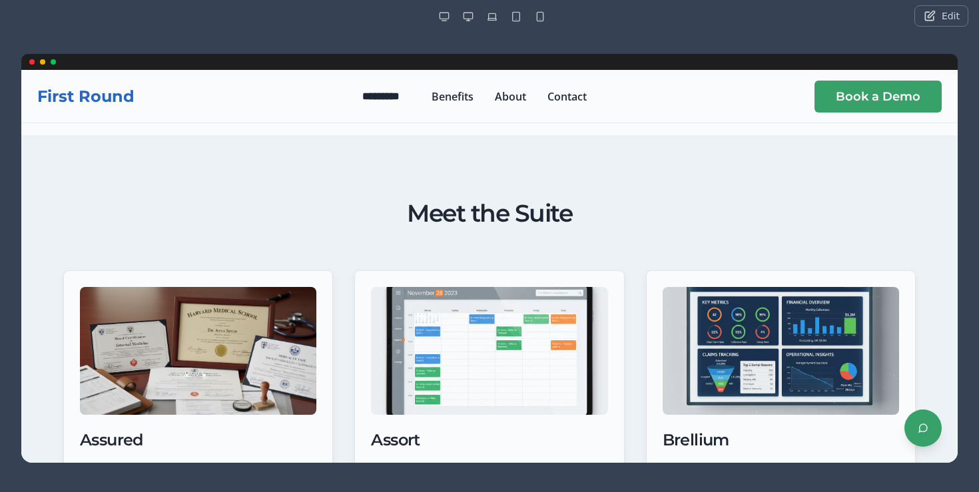
click at [937, 7] on button "Edit" at bounding box center [941, 15] width 54 height 21
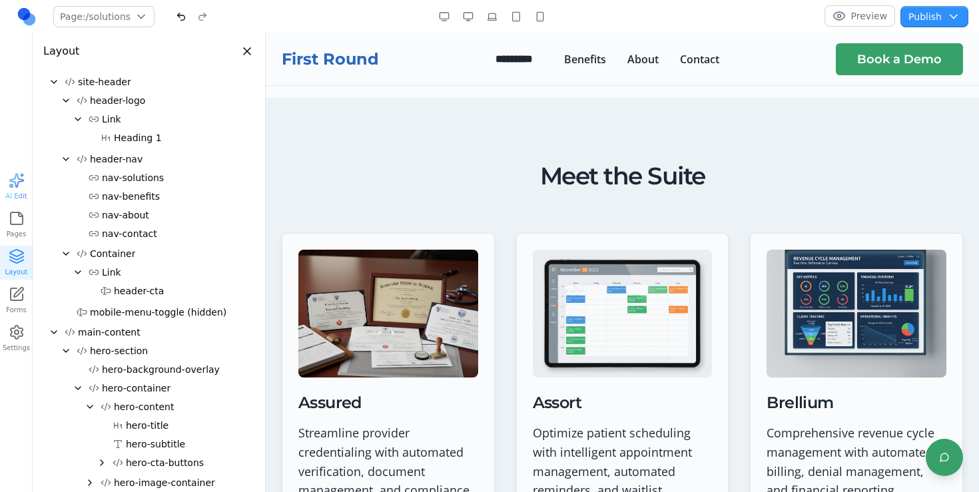
click at [858, 17] on button "Preview" at bounding box center [859, 15] width 71 height 21
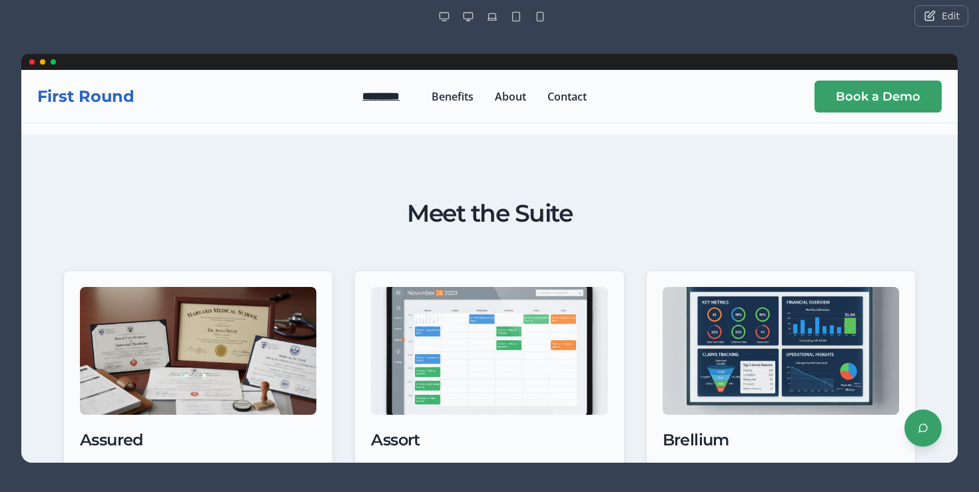
click at [396, 102] on link "*********" at bounding box center [386, 97] width 48 height 16
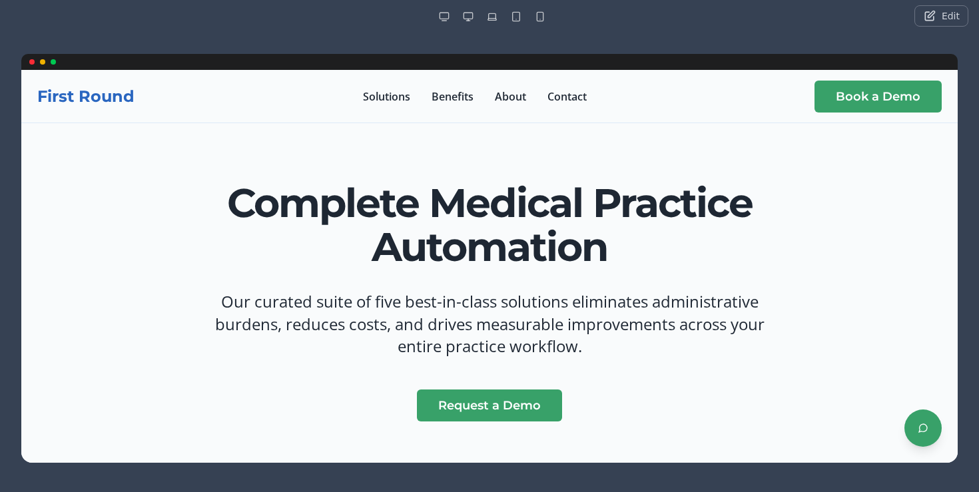
scroll to position [0, 0]
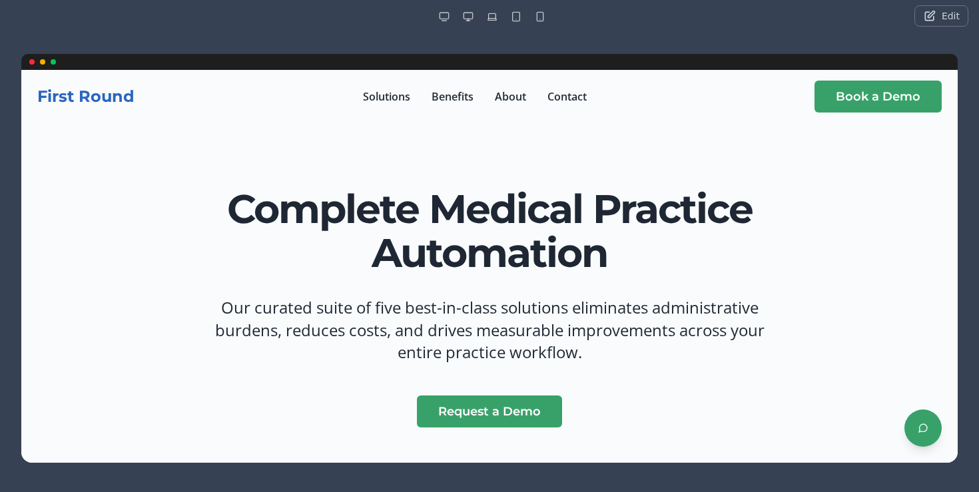
click at [461, 17] on button "button" at bounding box center [467, 16] width 21 height 21
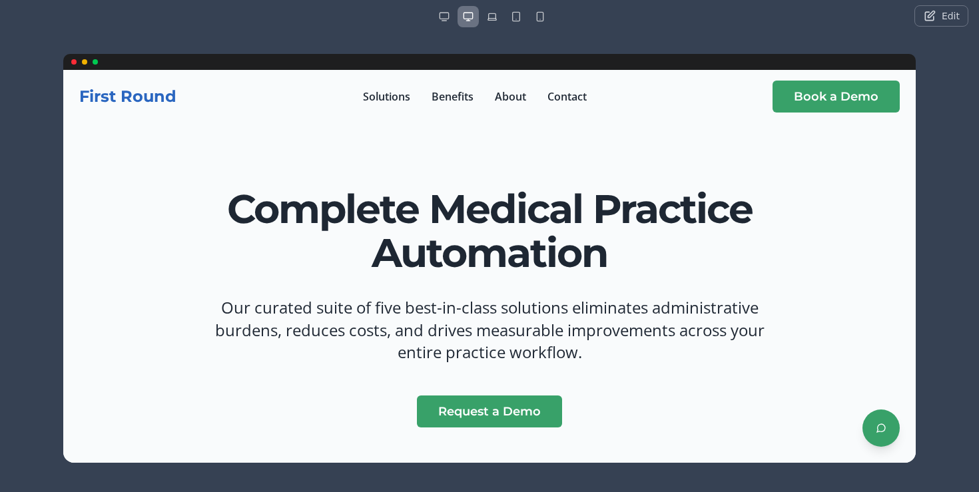
click at [484, 17] on button "button" at bounding box center [491, 16] width 21 height 21
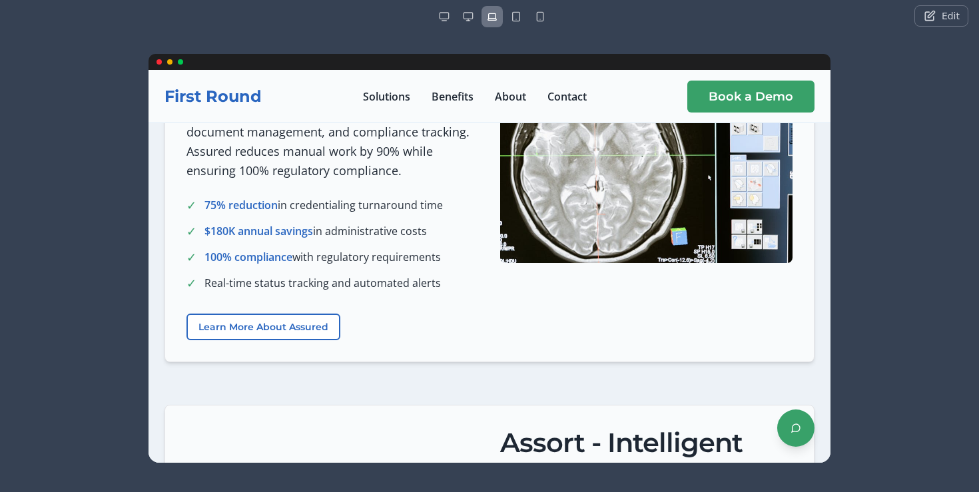
scroll to position [608, 0]
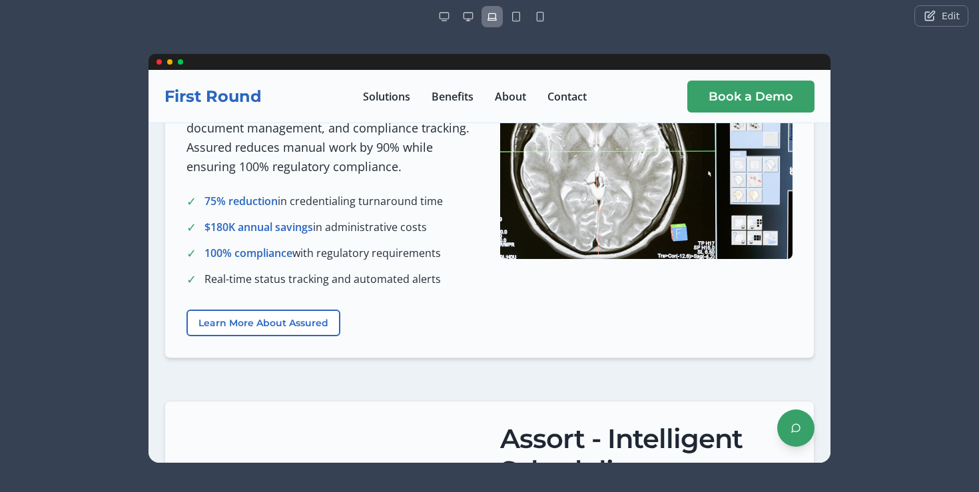
click at [490, 10] on button "button" at bounding box center [491, 16] width 21 height 21
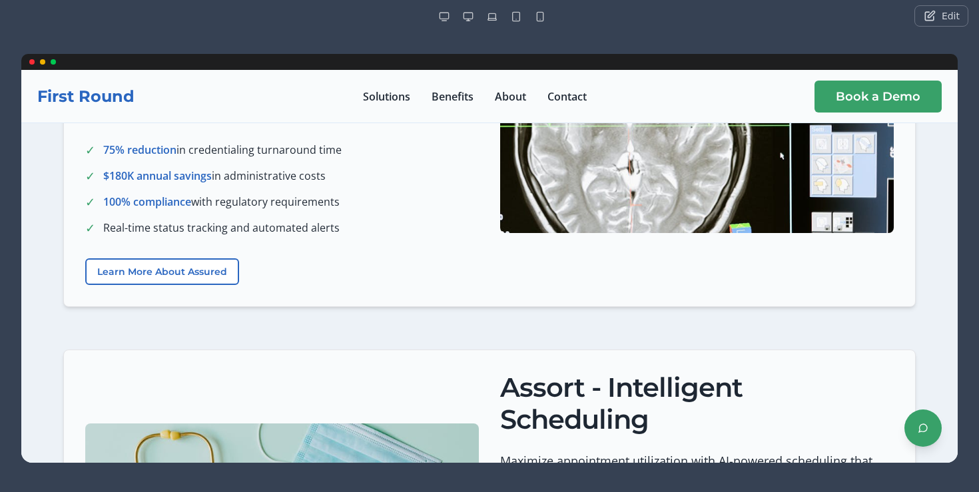
scroll to position [577, 0]
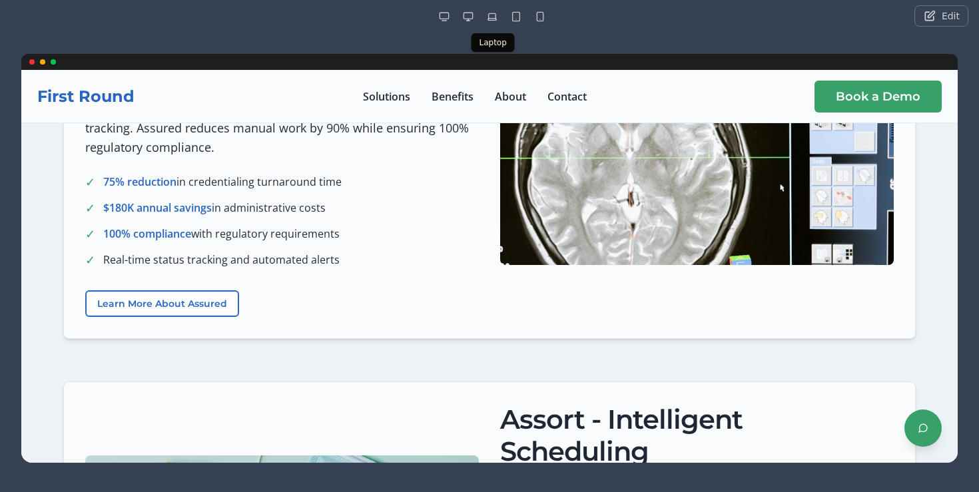
click at [485, 19] on button "button" at bounding box center [491, 16] width 21 height 21
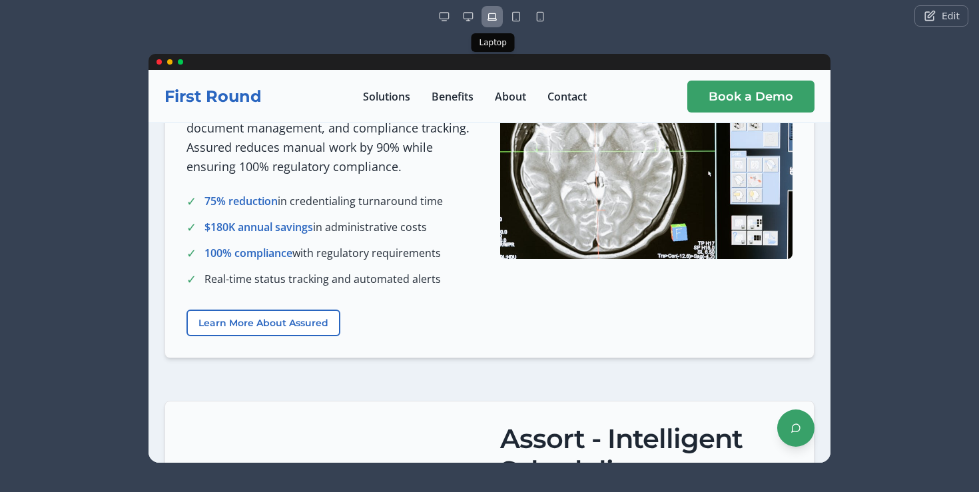
click at [485, 19] on button "button" at bounding box center [491, 16] width 21 height 21
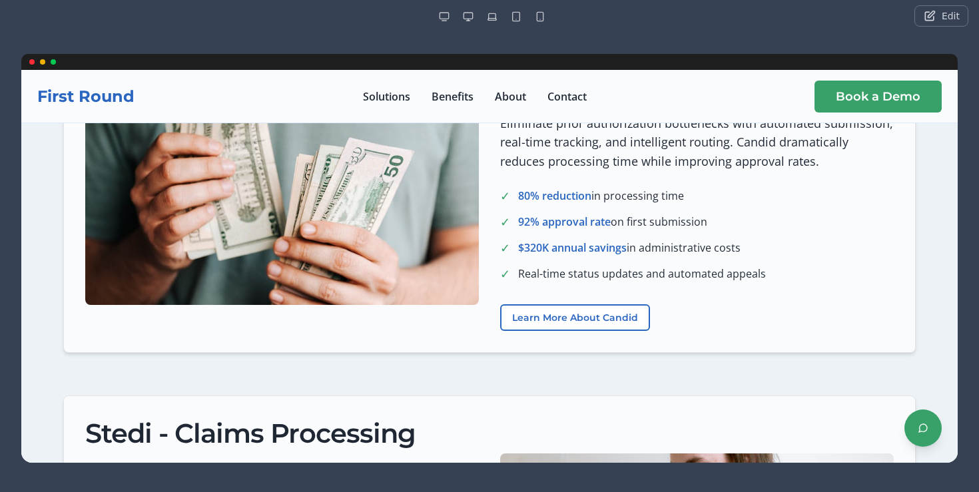
scroll to position [1702, 0]
click at [927, 7] on button "Edit" at bounding box center [941, 15] width 54 height 21
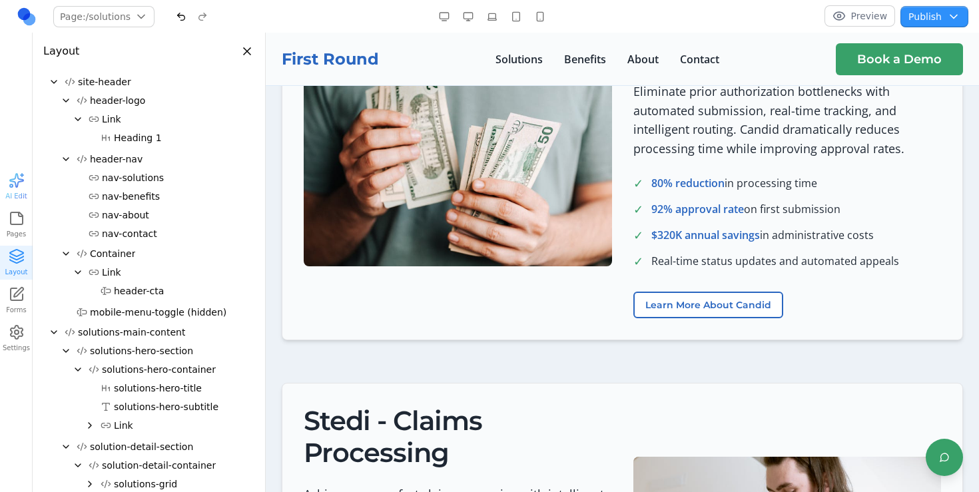
scroll to position [1804, 0]
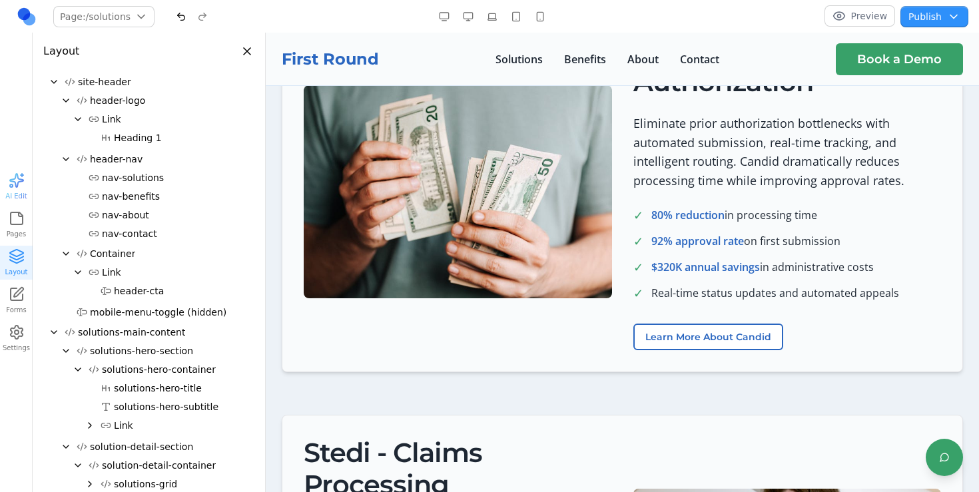
click at [780, 5] on div "Preview Publish Choose publish destination Staging (Sunburst Preview URL) [URL]…" at bounding box center [813, 16] width 310 height 22
click at [248, 57] on button "Close panel" at bounding box center [247, 51] width 15 height 15
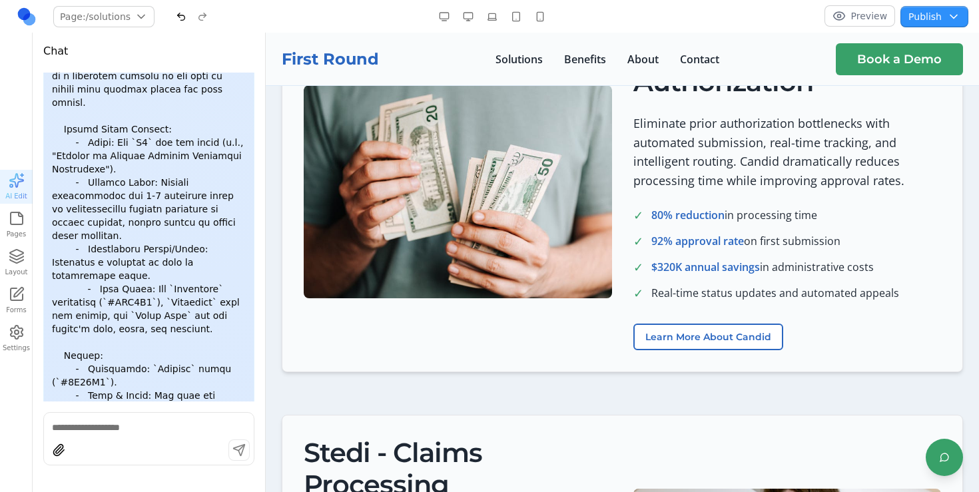
click at [844, 10] on button "Preview" at bounding box center [859, 15] width 71 height 21
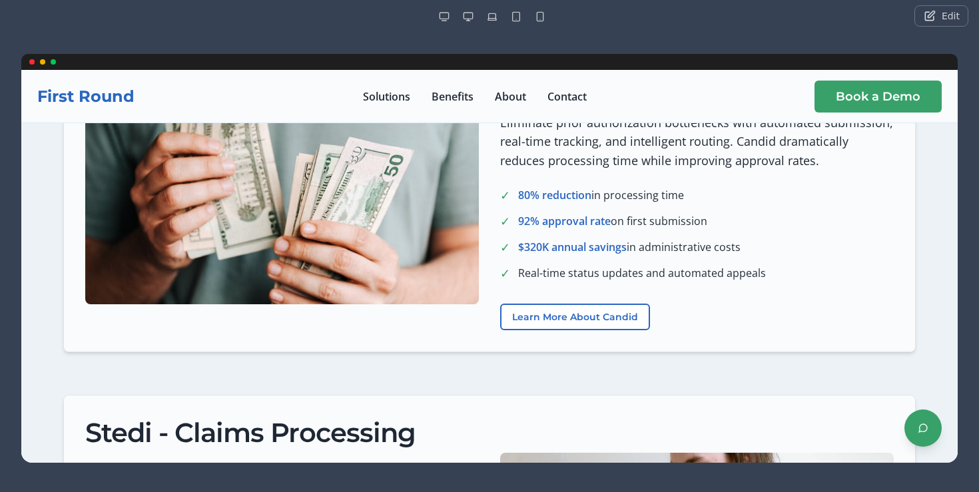
click at [925, 21] on button "Edit" at bounding box center [941, 15] width 54 height 21
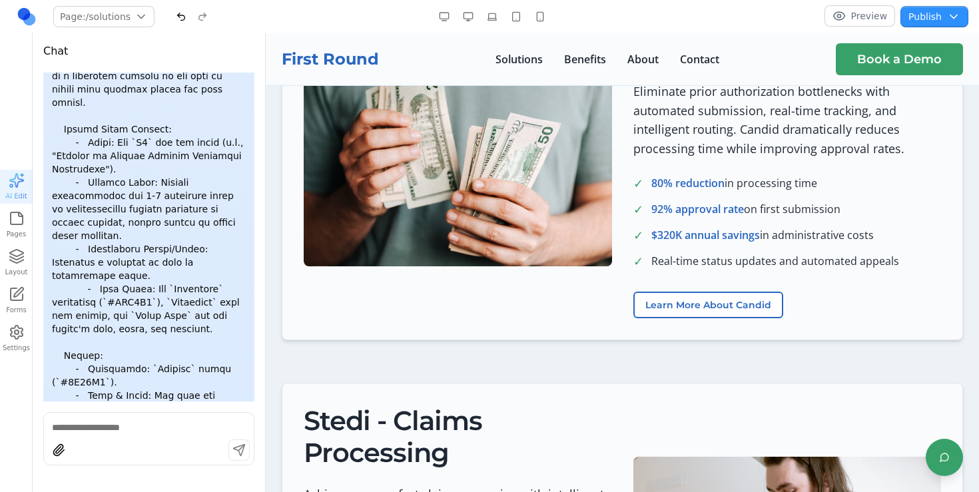
scroll to position [1804, 0]
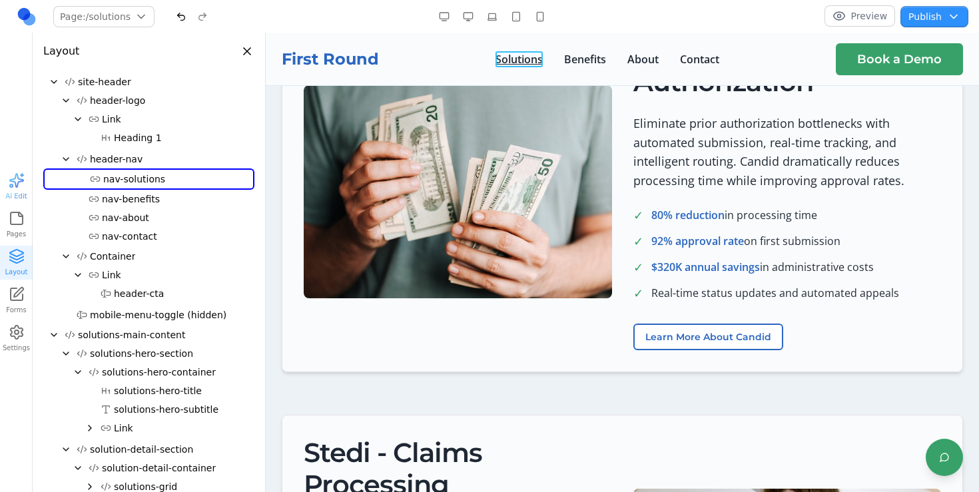
click at [531, 65] on link "Solutions" at bounding box center [518, 59] width 47 height 16
click at [516, 159] on img at bounding box center [458, 191] width 308 height 213
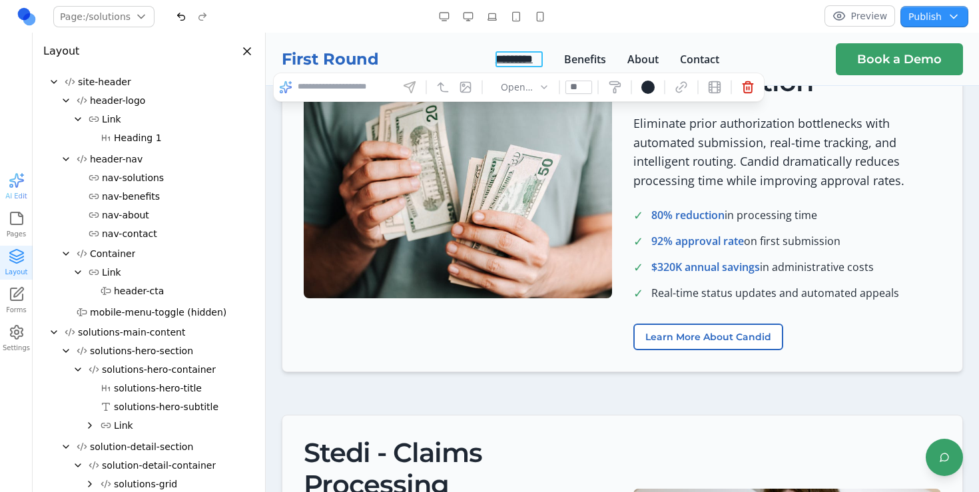
click at [515, 55] on link "*********" at bounding box center [519, 59] width 48 height 16
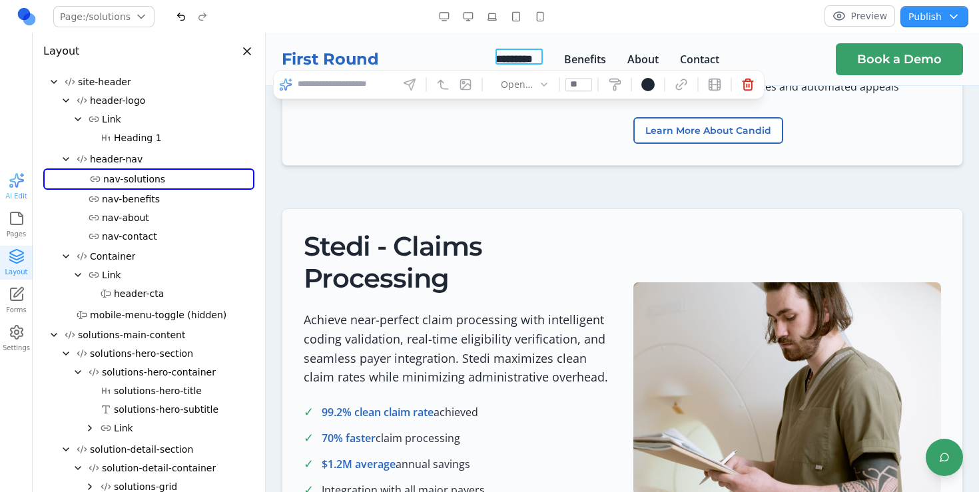
scroll to position [1984, 0]
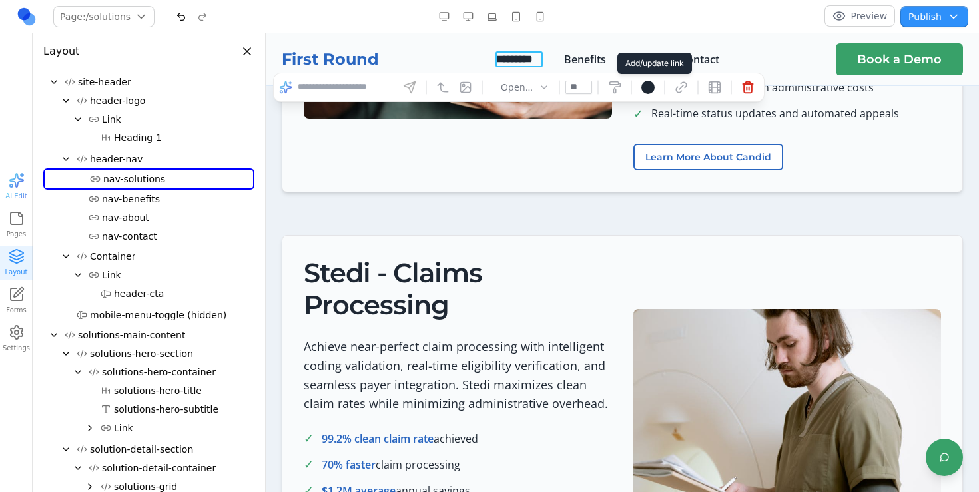
click at [682, 78] on button at bounding box center [680, 87] width 21 height 21
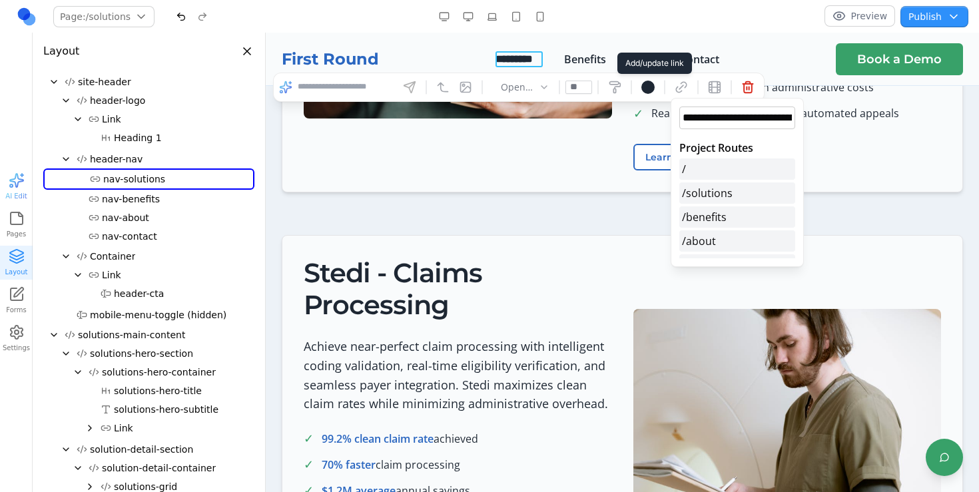
click at [682, 78] on button at bounding box center [680, 87] width 21 height 21
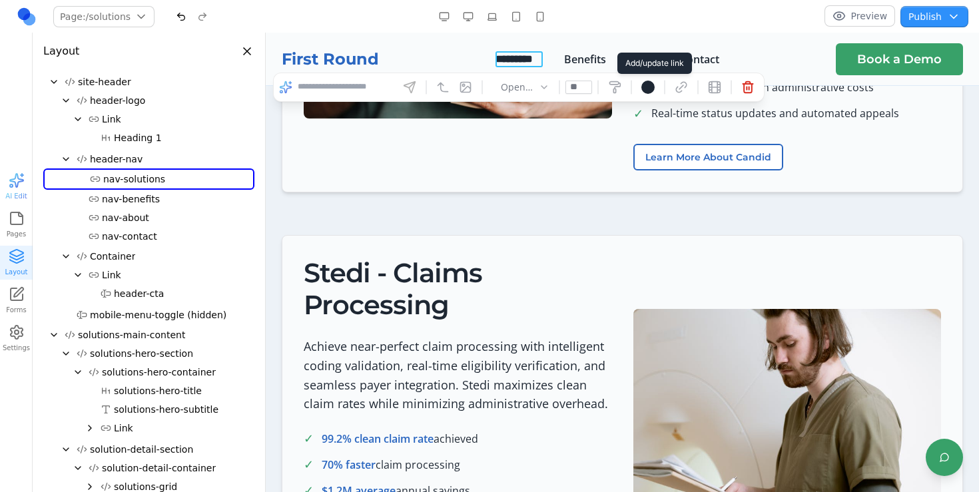
click at [679, 89] on icon at bounding box center [681, 87] width 10 height 10
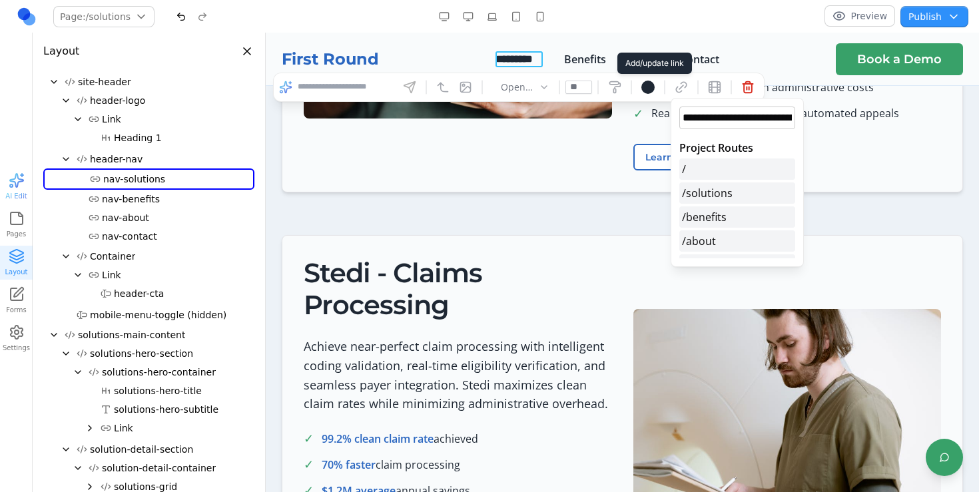
click at [679, 89] on icon at bounding box center [681, 87] width 10 height 10
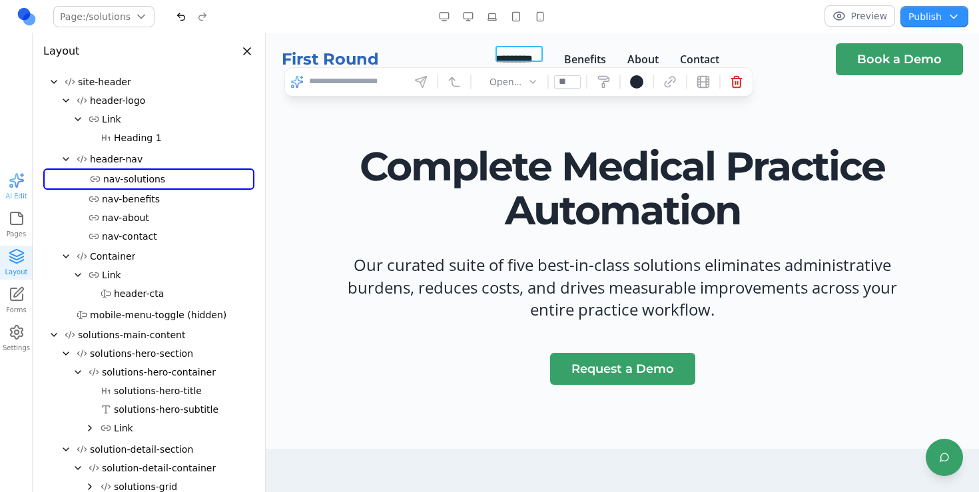
scroll to position [0, 0]
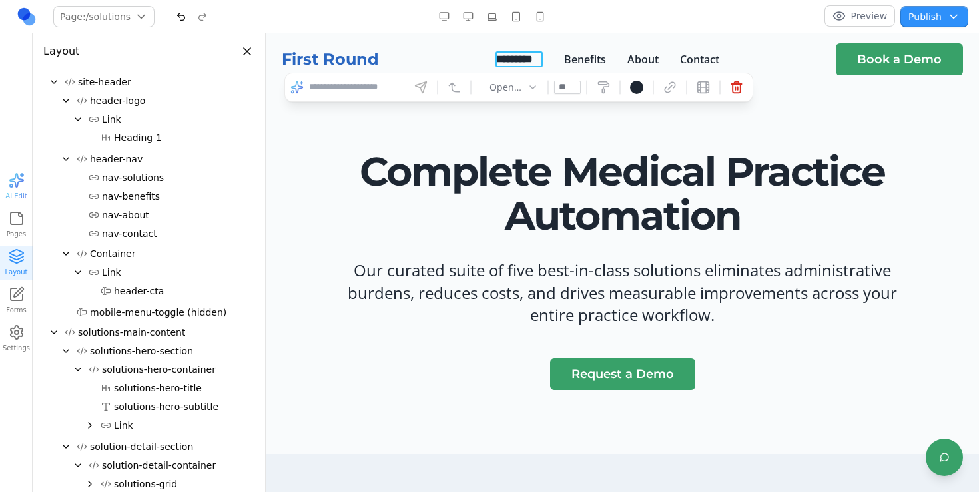
click at [457, 43] on header "First Round ********* Benefits About Contact Book a Demo" at bounding box center [622, 59] width 713 height 53
click at [253, 48] on button "Close panel" at bounding box center [247, 51] width 15 height 15
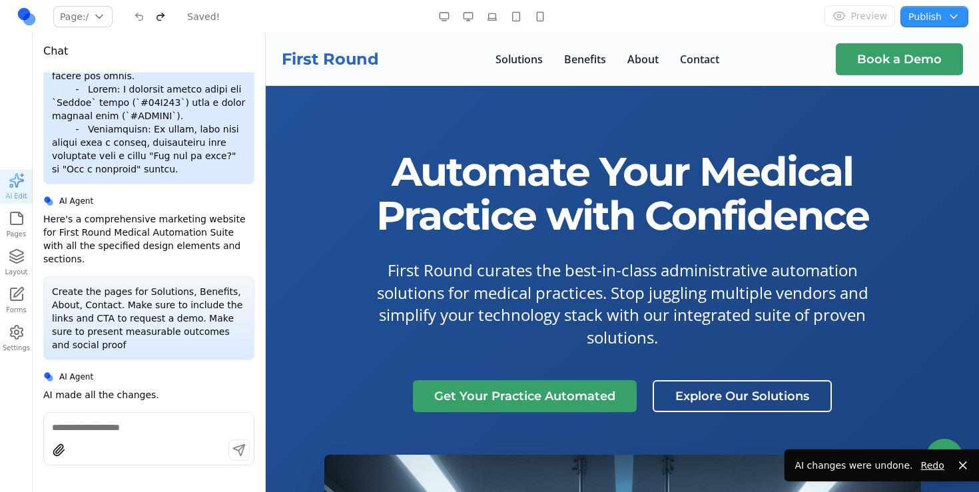
scroll to position [4978, 0]
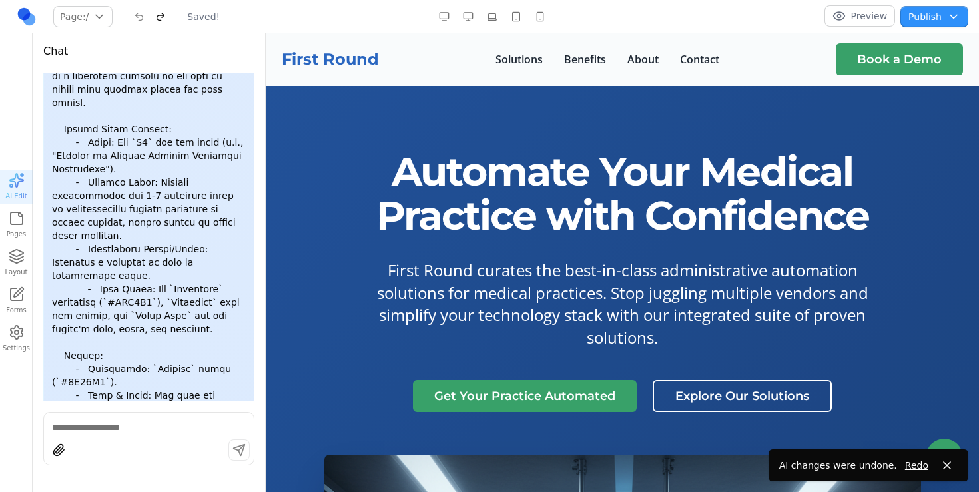
click at [103, 19] on button "Page: /" at bounding box center [82, 16] width 59 height 21
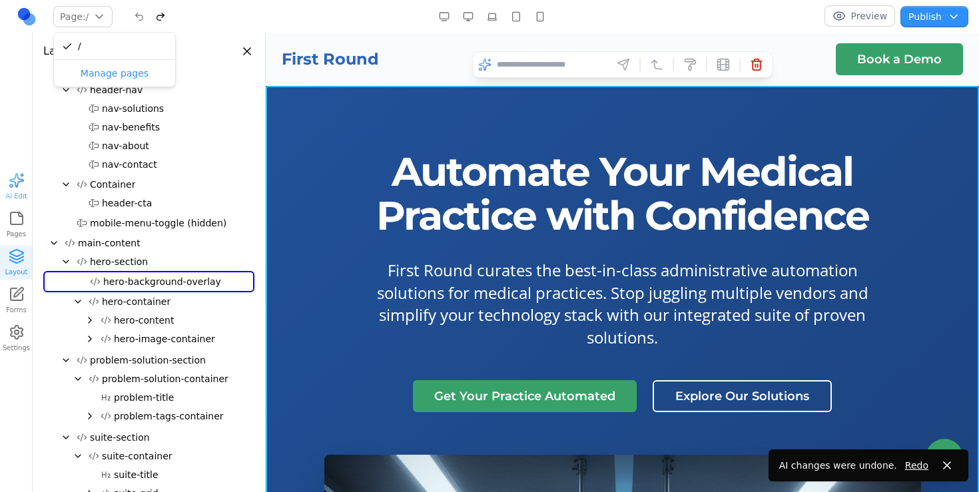
scroll to position [50, 0]
click at [418, 172] on h1 "Automate Your Medical Practice with Confidence" at bounding box center [622, 194] width 596 height 88
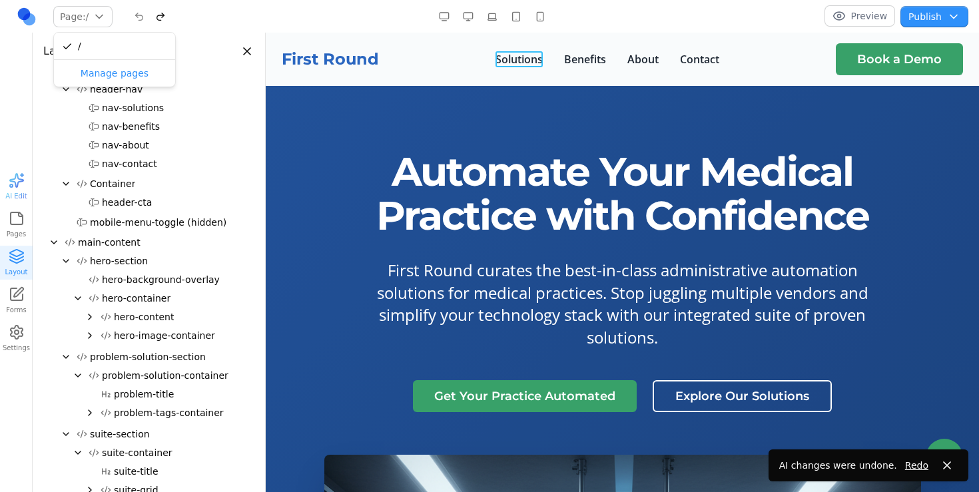
click at [529, 54] on button "Solutions" at bounding box center [518, 59] width 47 height 16
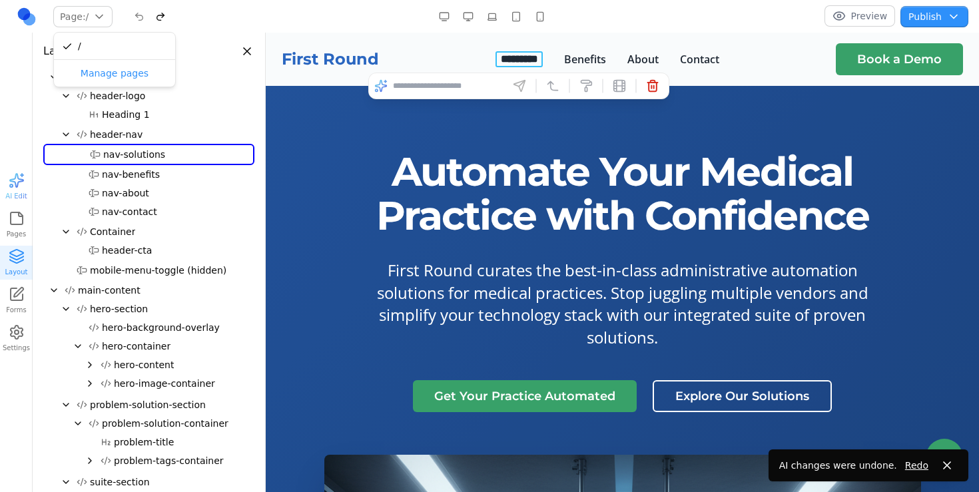
scroll to position [0, 0]
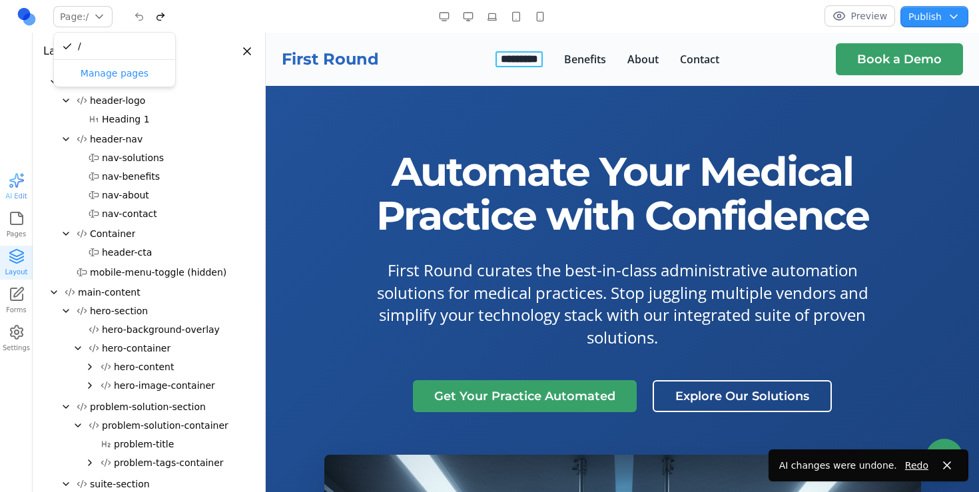
click at [528, 51] on button "*********" at bounding box center [519, 59] width 48 height 16
click at [498, 184] on h1 "Automate Your Medical Practice with Confidence" at bounding box center [622, 194] width 596 height 88
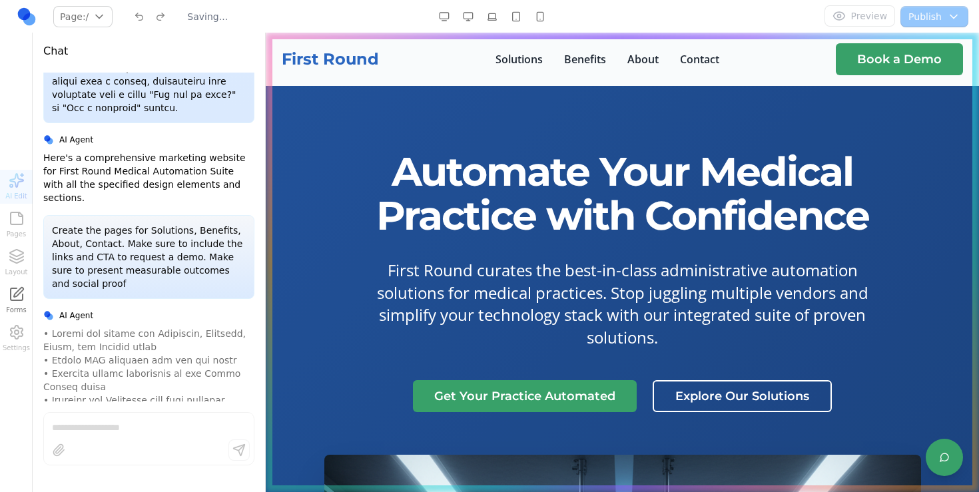
scroll to position [4978, 0]
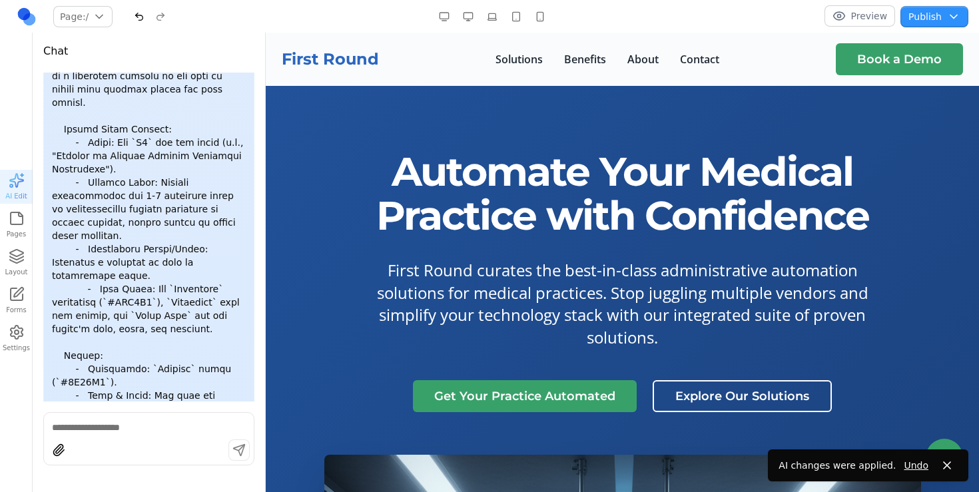
click at [880, 21] on button "Preview" at bounding box center [859, 15] width 71 height 21
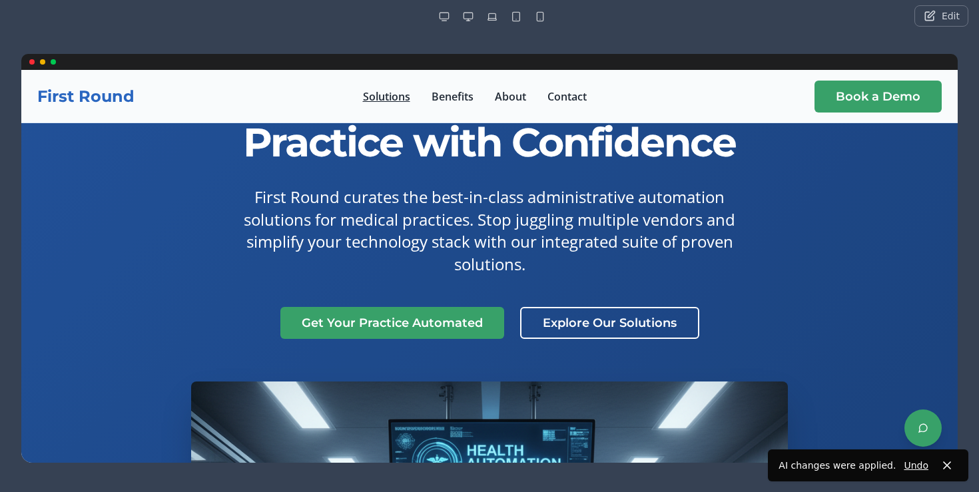
click at [393, 99] on link "Solutions" at bounding box center [386, 97] width 47 height 16
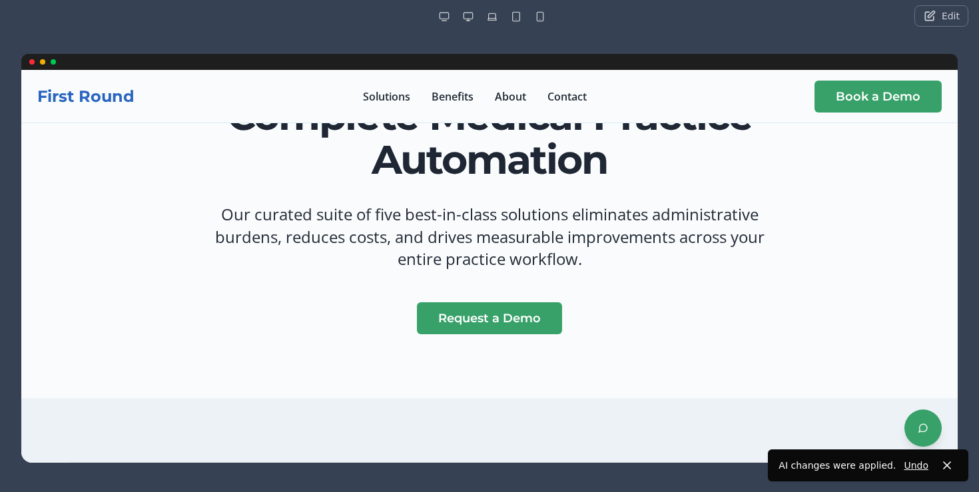
scroll to position [0, 0]
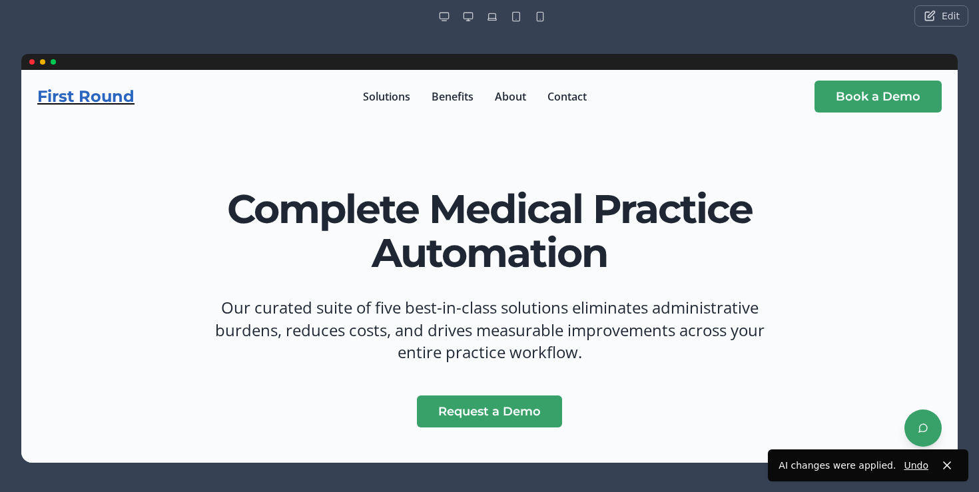
click at [117, 94] on h1 "First Round" at bounding box center [85, 96] width 97 height 21
